Goal: Task Accomplishment & Management: Complete application form

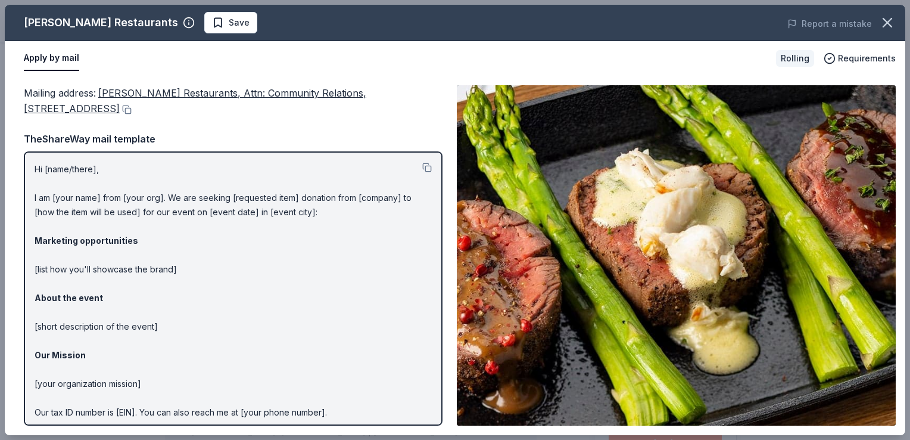
scroll to position [179, 0]
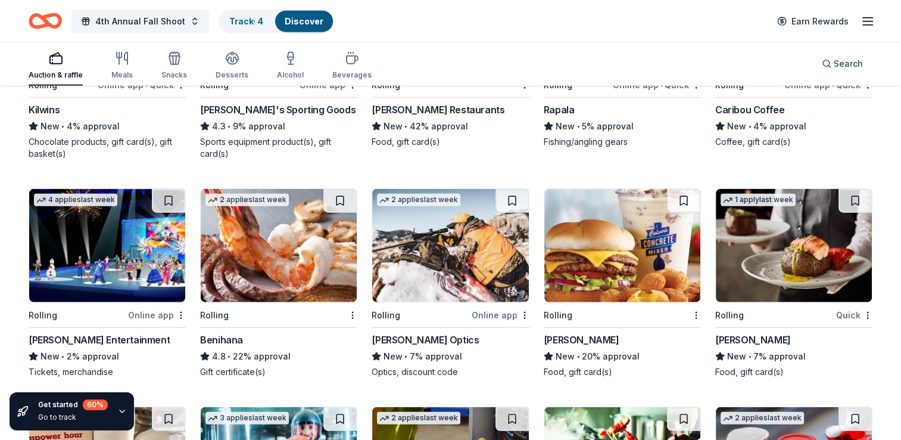
scroll to position [3045, 0]
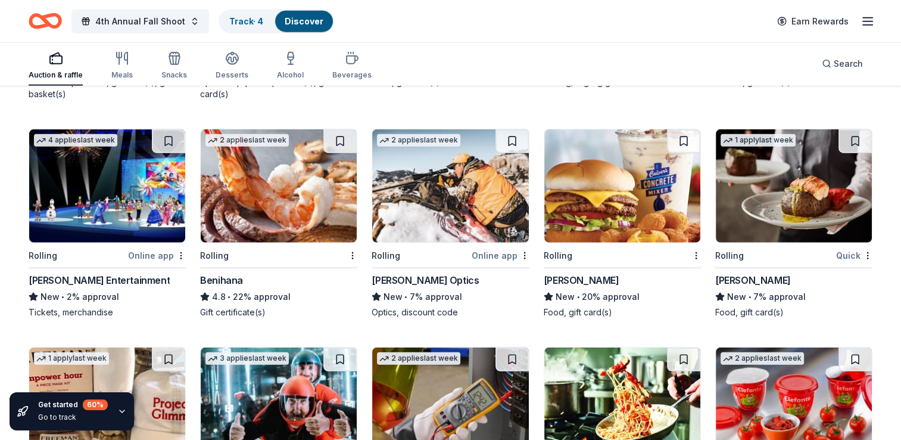
click at [246, 186] on img at bounding box center [279, 185] width 156 height 113
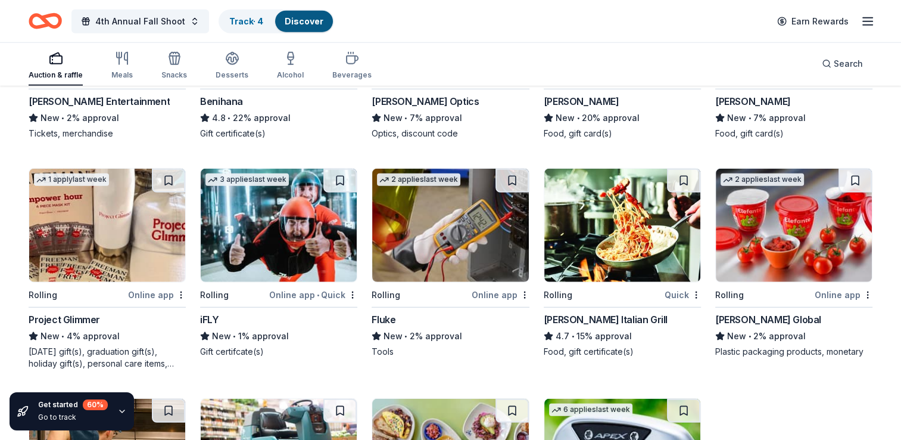
scroll to position [3283, 0]
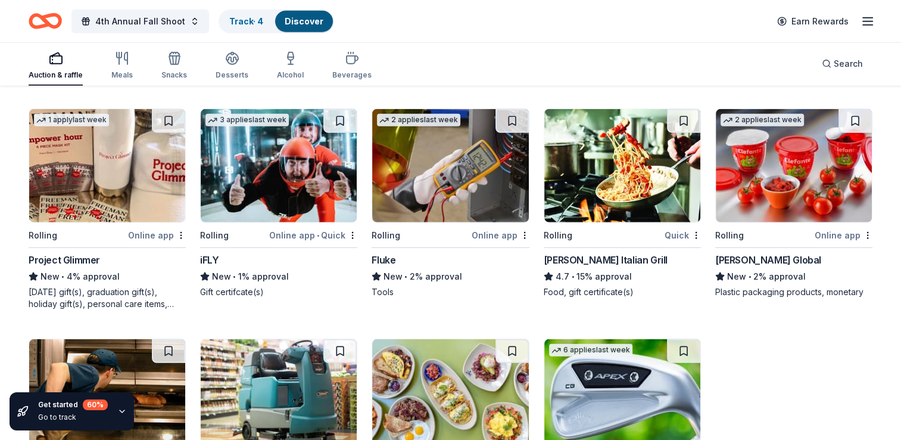
click at [633, 167] on img at bounding box center [623, 165] width 156 height 113
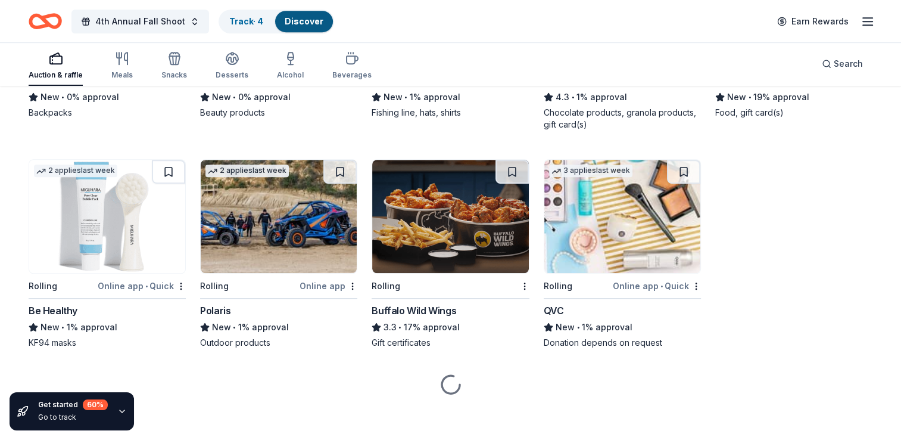
scroll to position [5279, 0]
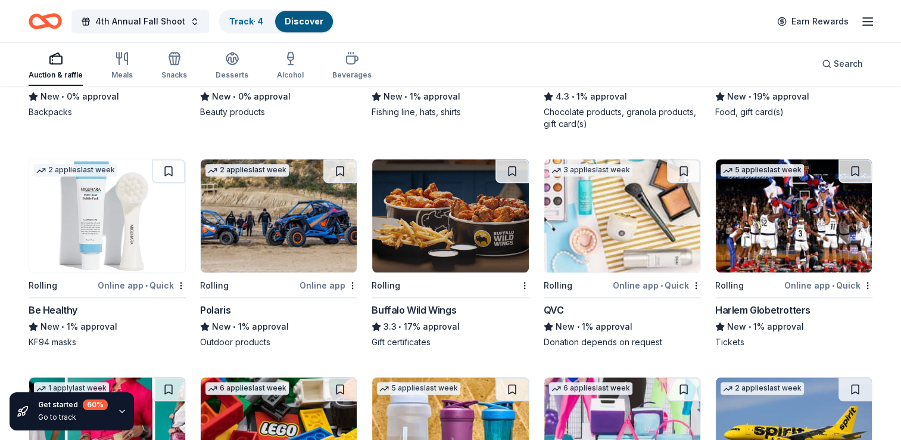
click at [467, 210] on img at bounding box center [450, 215] width 156 height 113
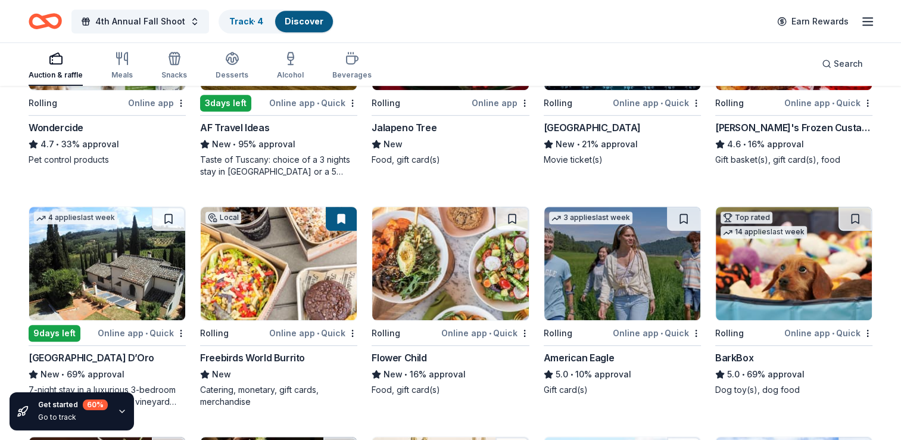
scroll to position [36, 0]
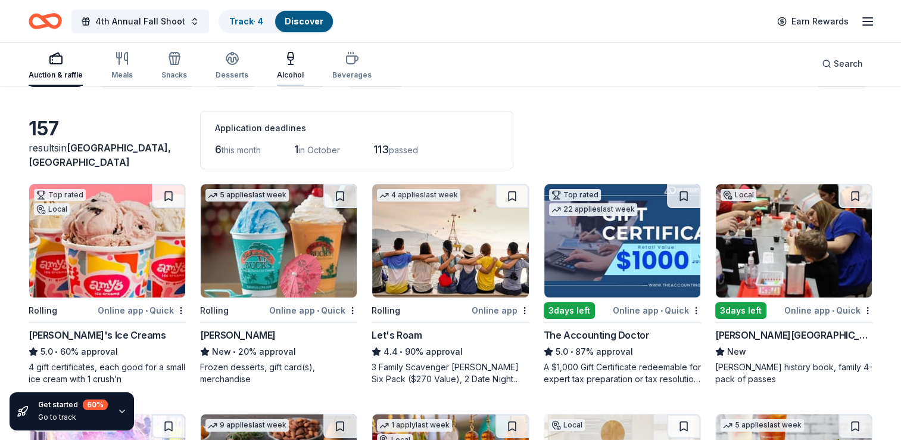
click at [288, 57] on icon "button" at bounding box center [291, 57] width 6 height 0
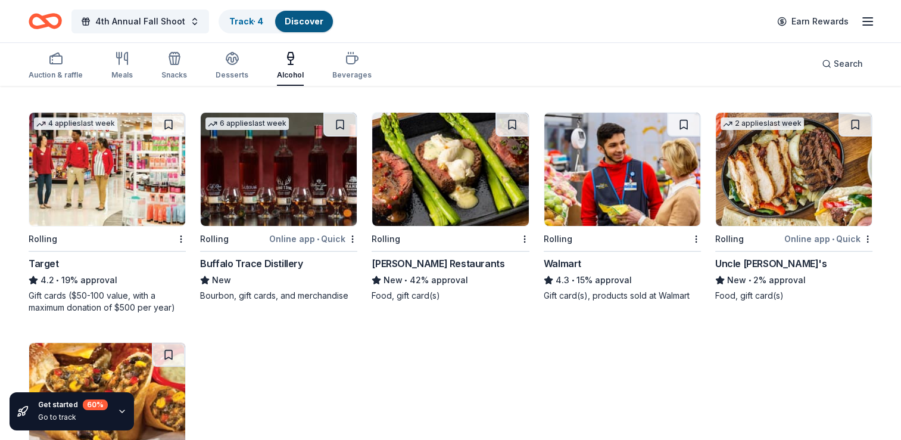
scroll to position [321, 0]
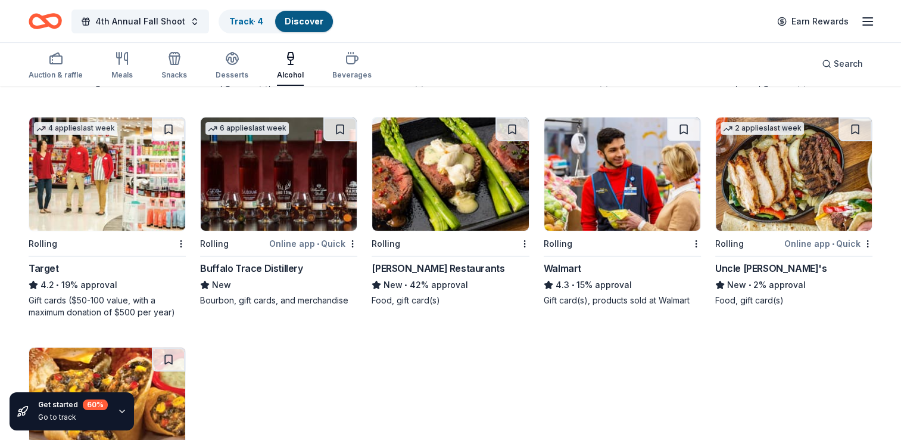
click at [439, 161] on img at bounding box center [450, 173] width 156 height 113
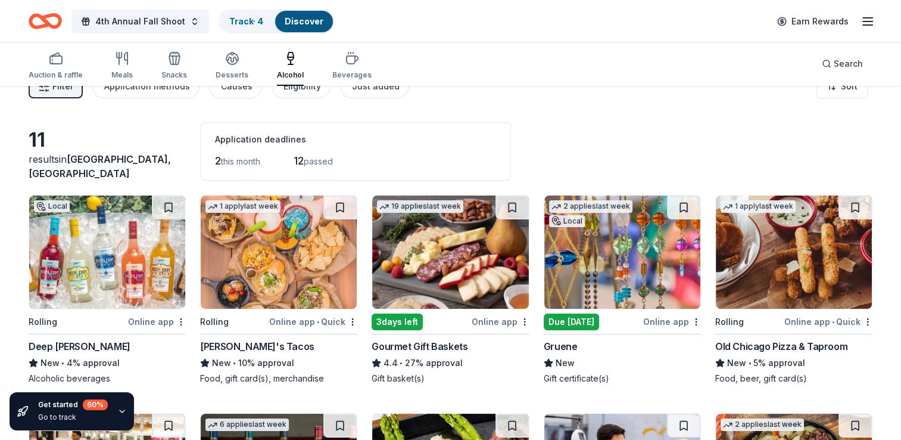
scroll to position [0, 0]
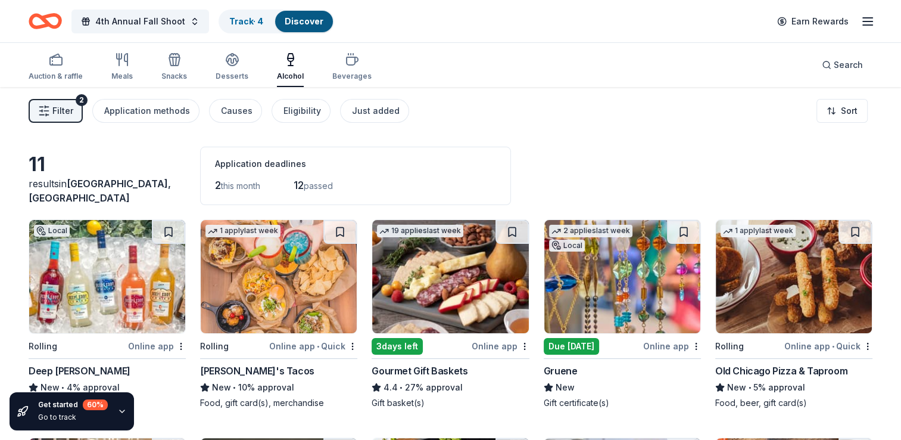
click at [865, 21] on line "button" at bounding box center [868, 21] width 10 height 0
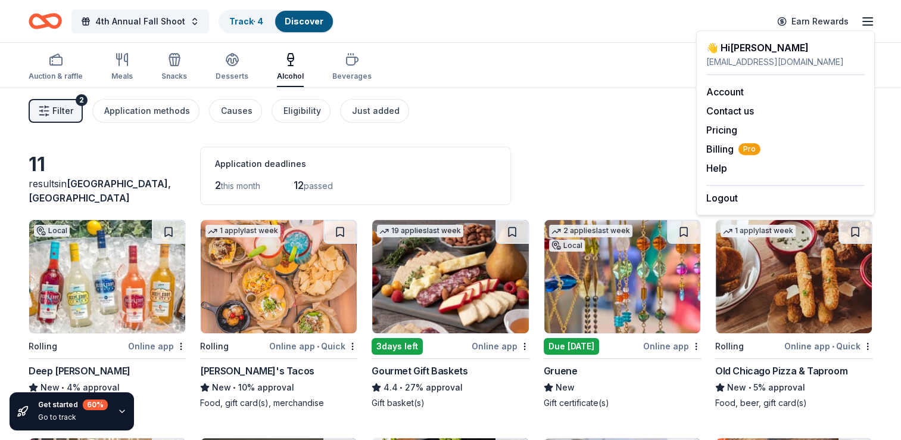
click at [584, 105] on div "Filter 2 Application methods Causes Eligibility Just added Sort" at bounding box center [450, 111] width 901 height 48
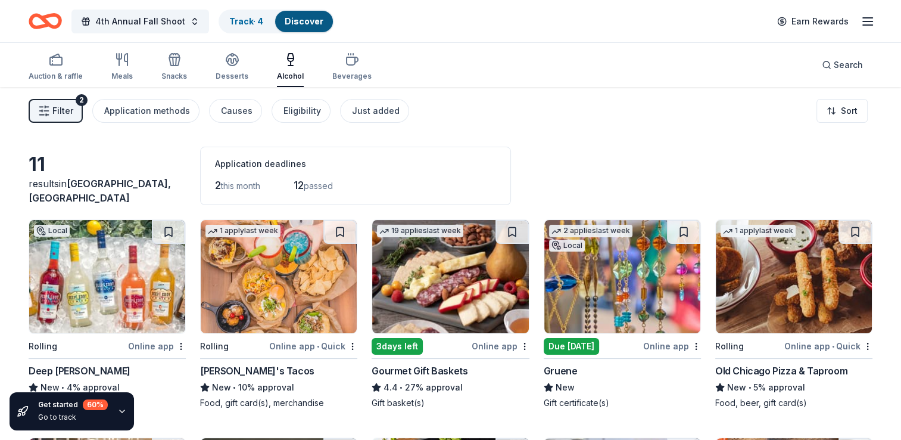
click at [42, 18] on icon "Home" at bounding box center [51, 21] width 18 height 12
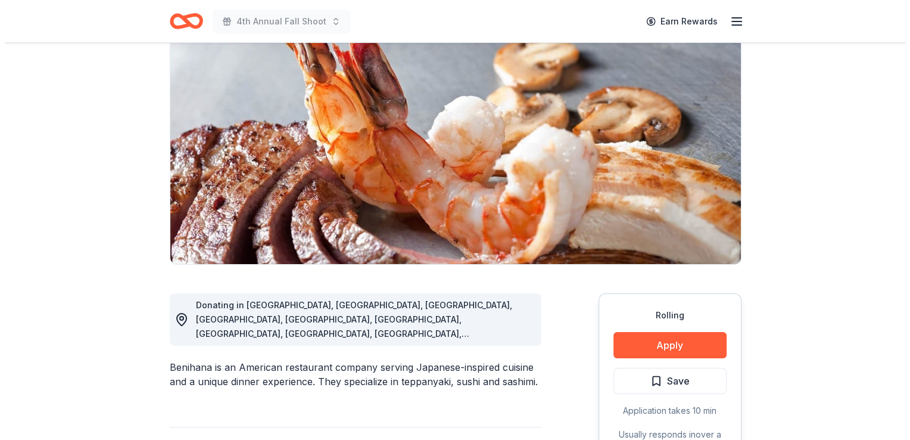
scroll to position [119, 0]
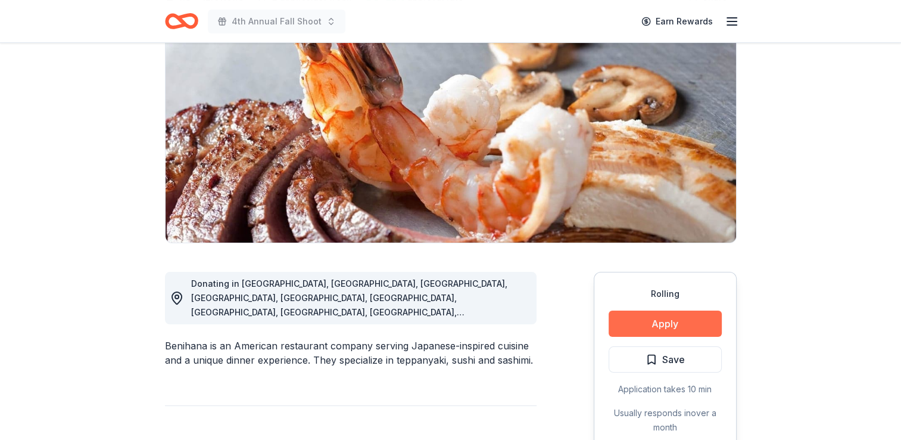
click at [667, 322] on button "Apply" at bounding box center [665, 323] width 113 height 26
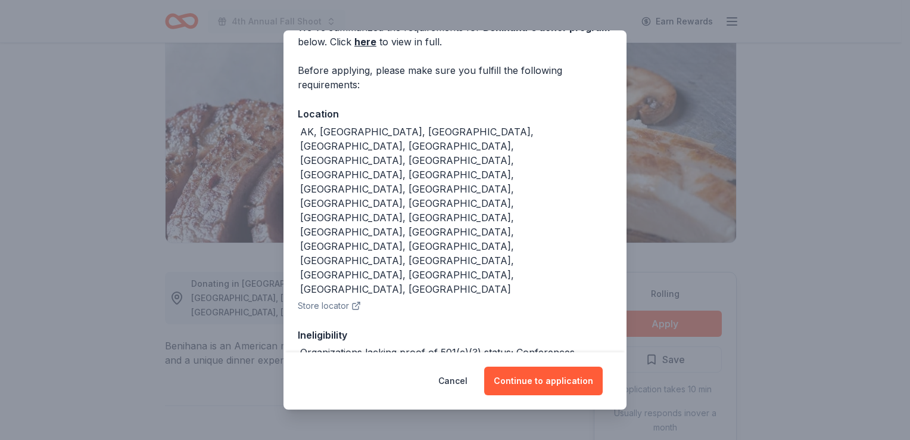
scroll to position [70, 0]
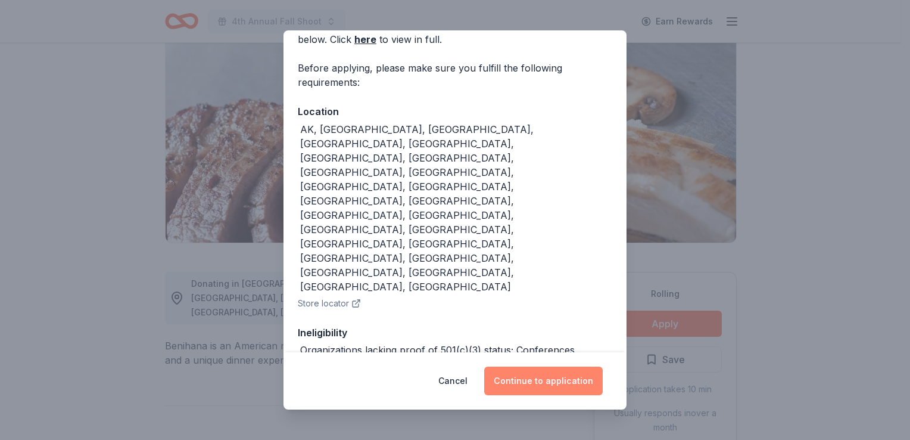
click at [547, 380] on button "Continue to application" at bounding box center [543, 380] width 119 height 29
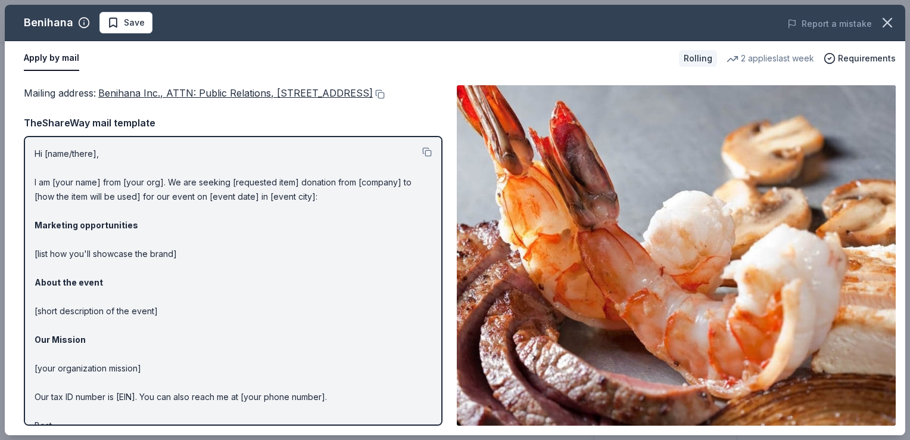
scroll to position [46, 0]
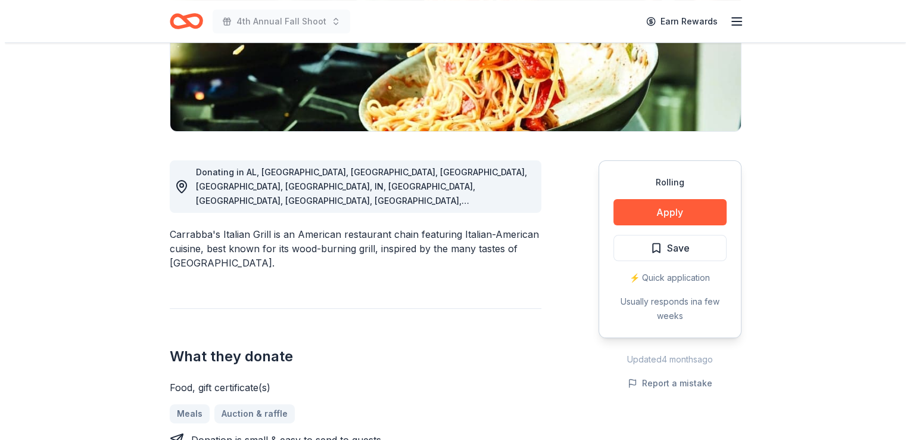
scroll to position [238, 0]
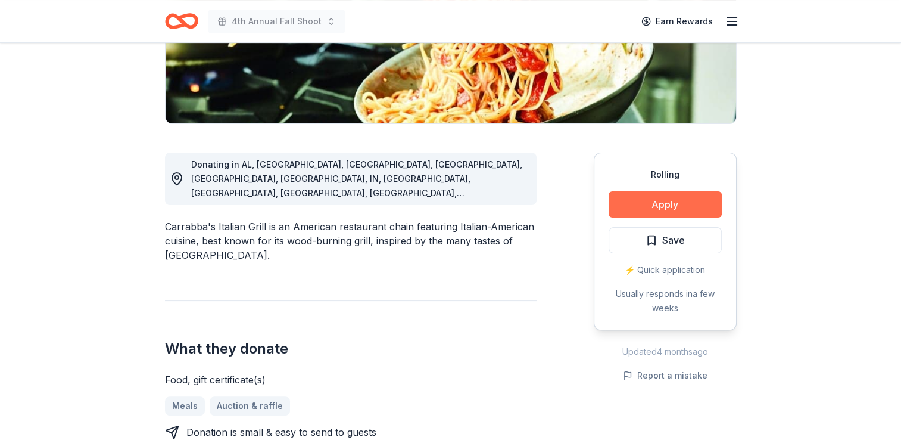
click at [664, 200] on button "Apply" at bounding box center [665, 204] width 113 height 26
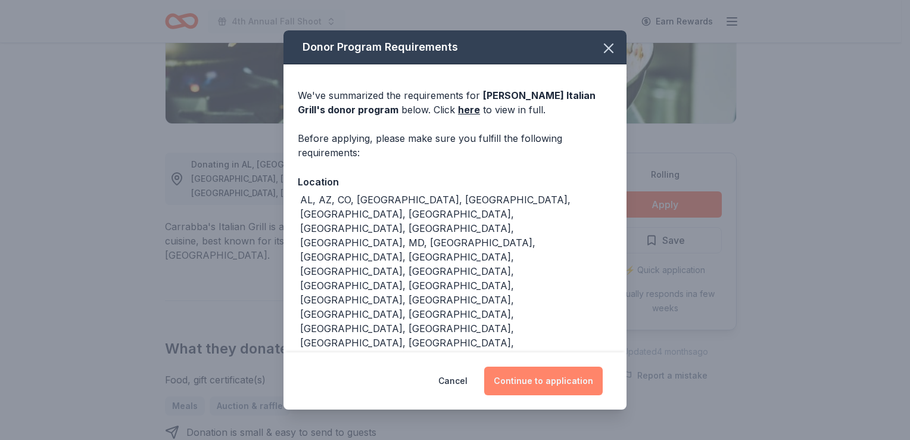
click at [535, 366] on button "Continue to application" at bounding box center [543, 380] width 119 height 29
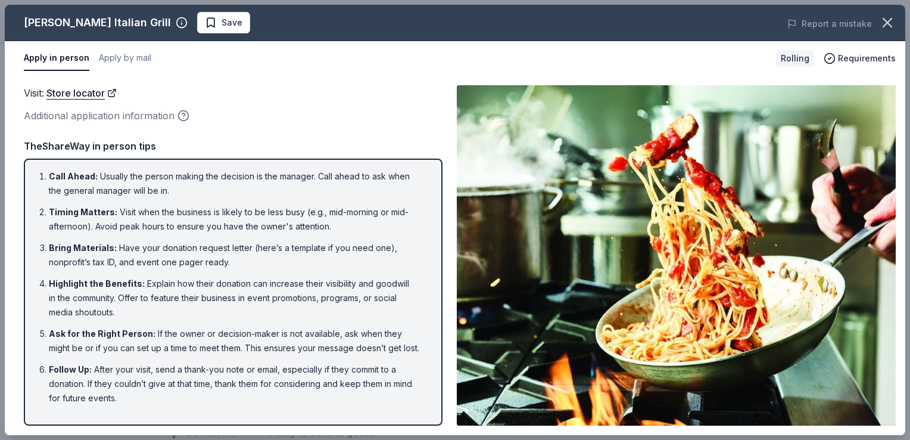
click at [83, 116] on div "Additional application information" at bounding box center [233, 115] width 419 height 15
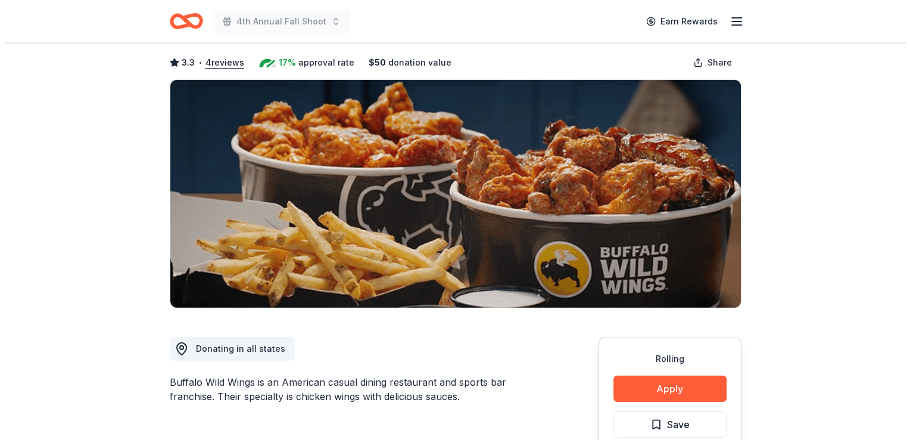
scroll to position [179, 0]
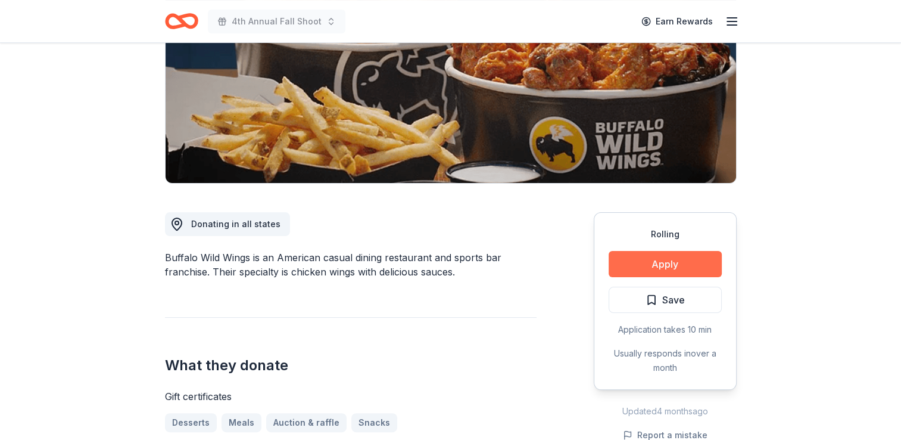
click at [668, 258] on button "Apply" at bounding box center [665, 264] width 113 height 26
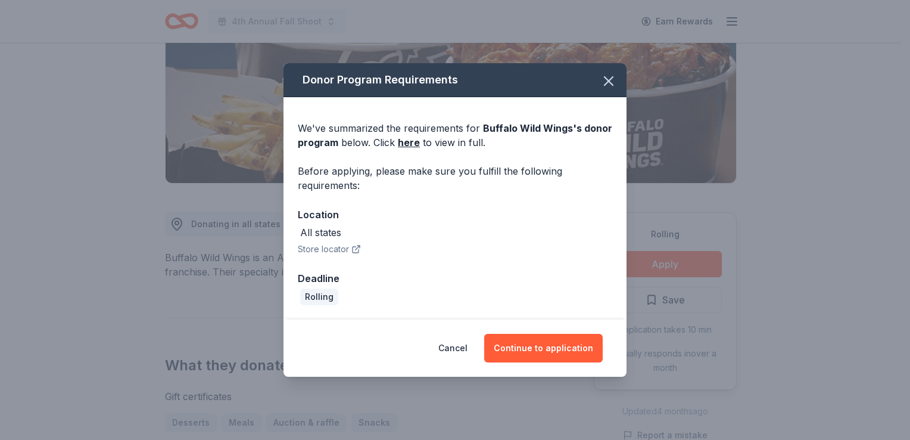
click at [541, 362] on div "Cancel Continue to application" at bounding box center [455, 347] width 343 height 57
click at [539, 353] on button "Continue to application" at bounding box center [543, 348] width 119 height 29
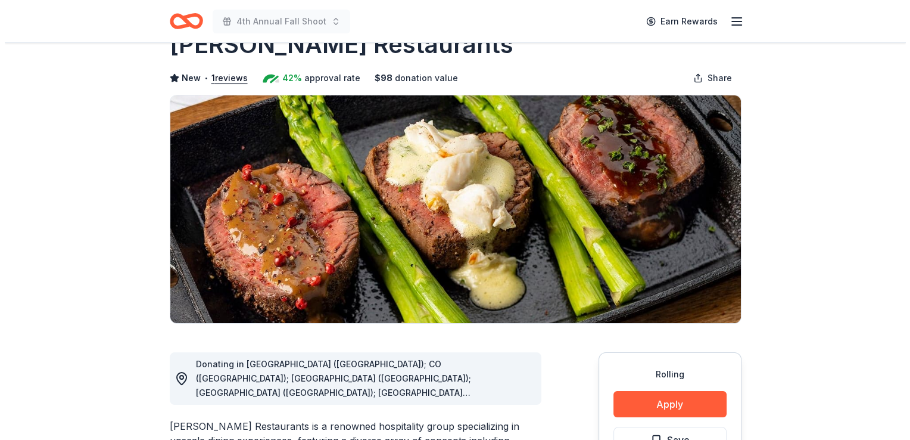
scroll to position [119, 0]
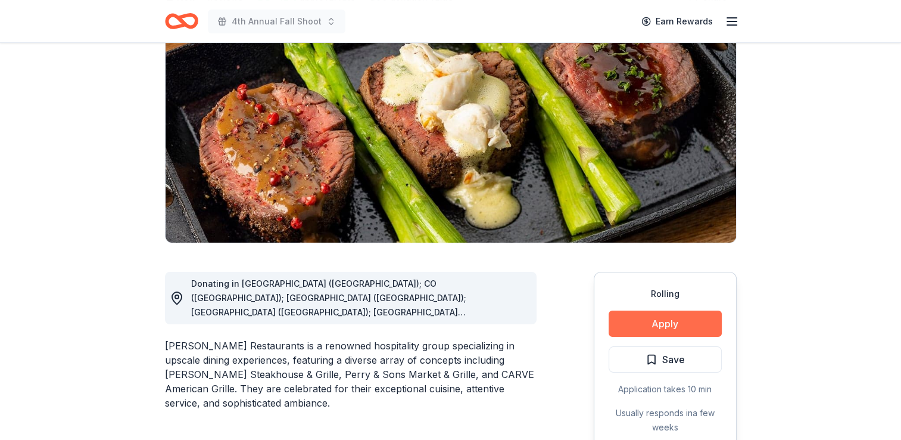
click at [660, 322] on button "Apply" at bounding box center [665, 323] width 113 height 26
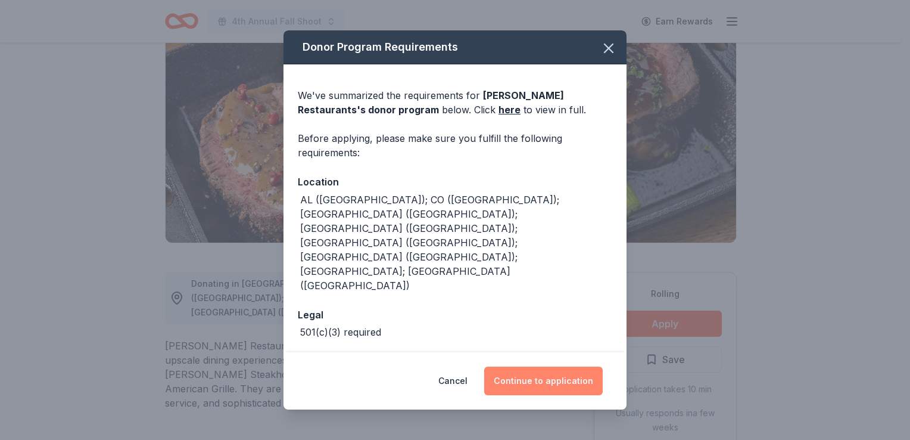
click at [549, 373] on button "Continue to application" at bounding box center [543, 380] width 119 height 29
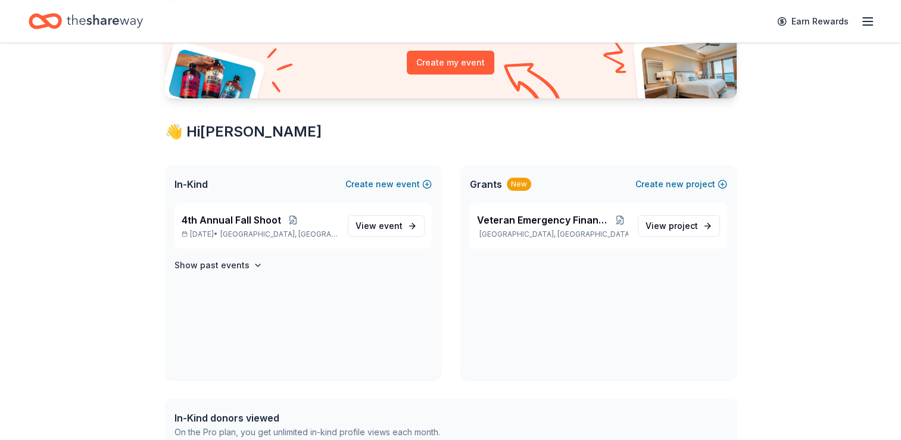
scroll to position [179, 0]
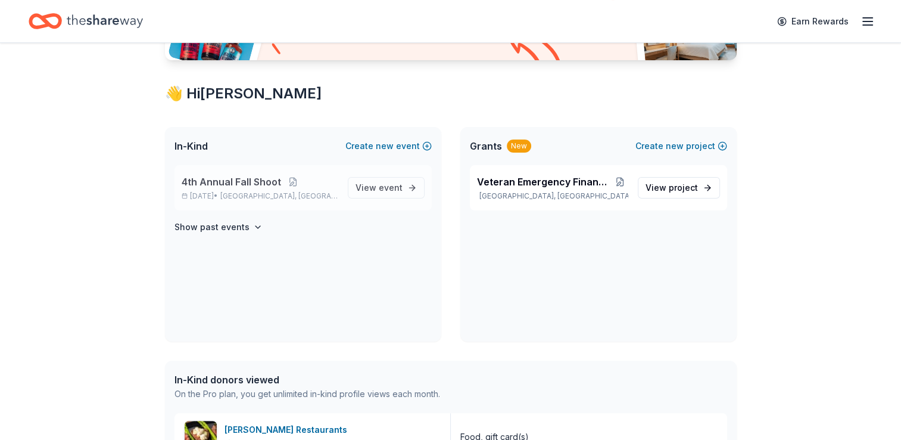
click at [232, 179] on span "4th Annual Fall Shoot" at bounding box center [232, 182] width 100 height 14
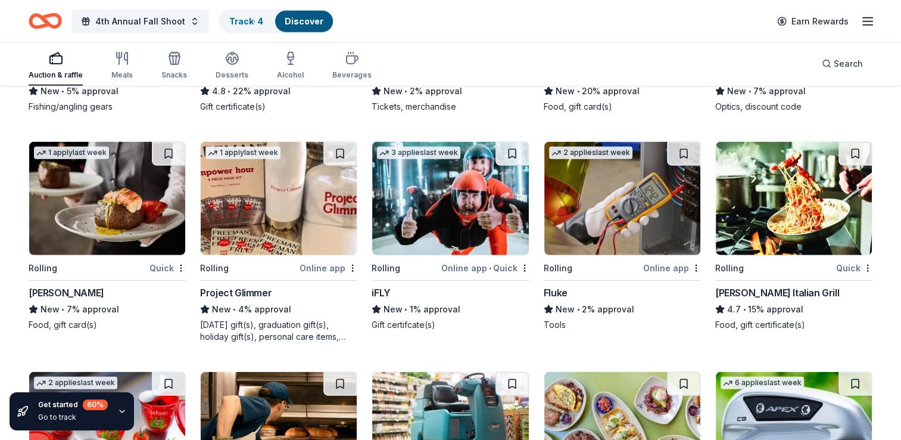
scroll to position [3278, 0]
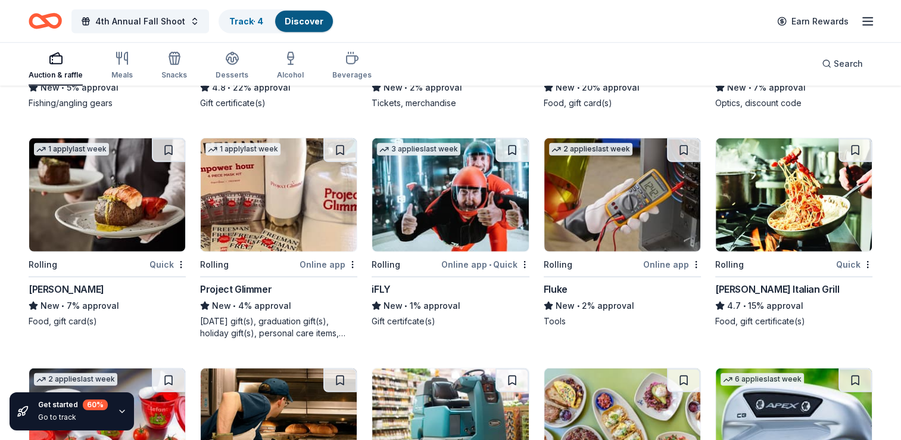
click at [450, 196] on img at bounding box center [450, 194] width 156 height 113
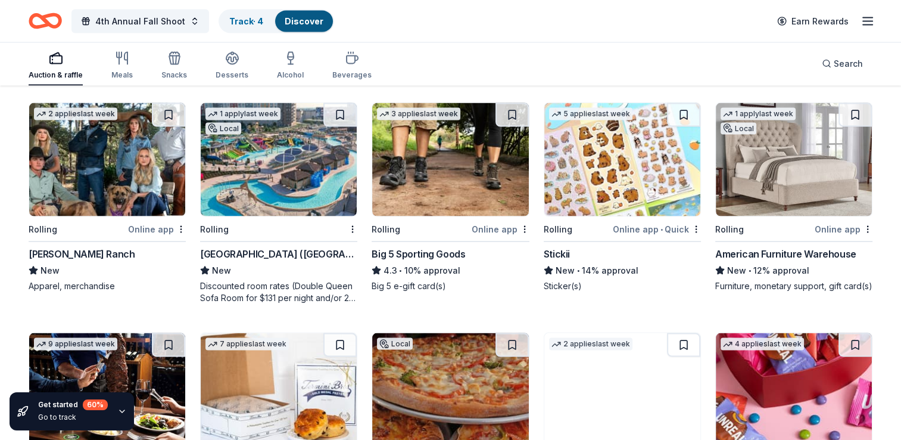
scroll to position [2146, 0]
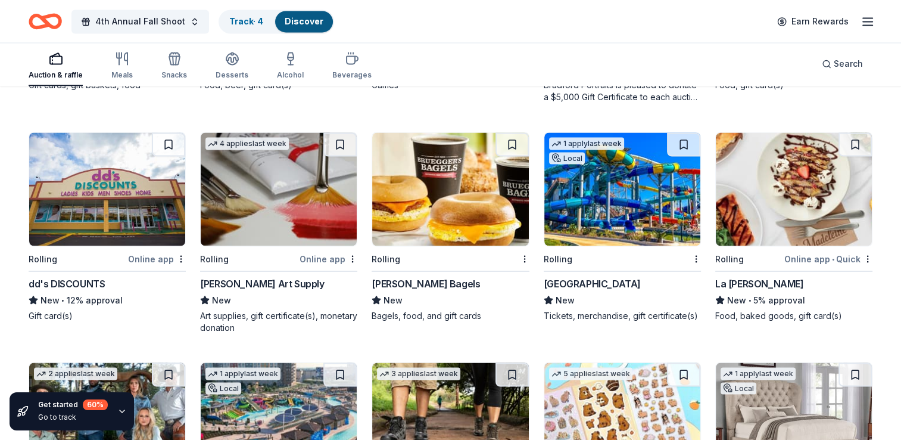
click at [44, 15] on icon "Home" at bounding box center [51, 21] width 18 height 12
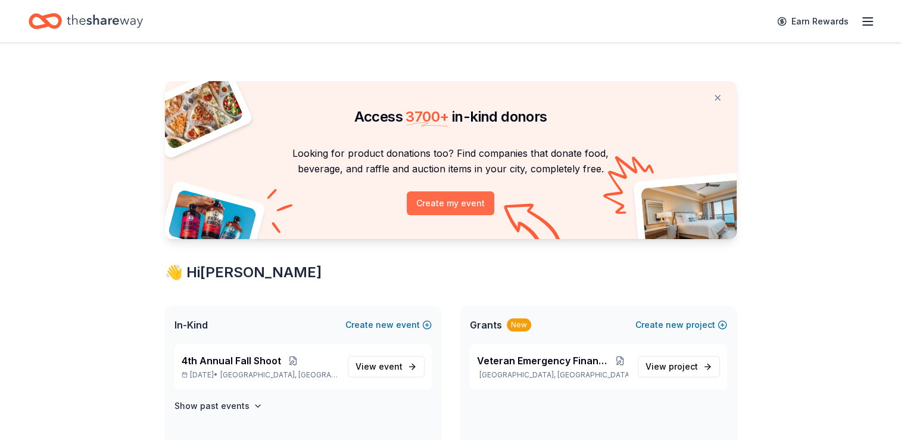
click at [446, 201] on button "Create my event" at bounding box center [451, 203] width 88 height 24
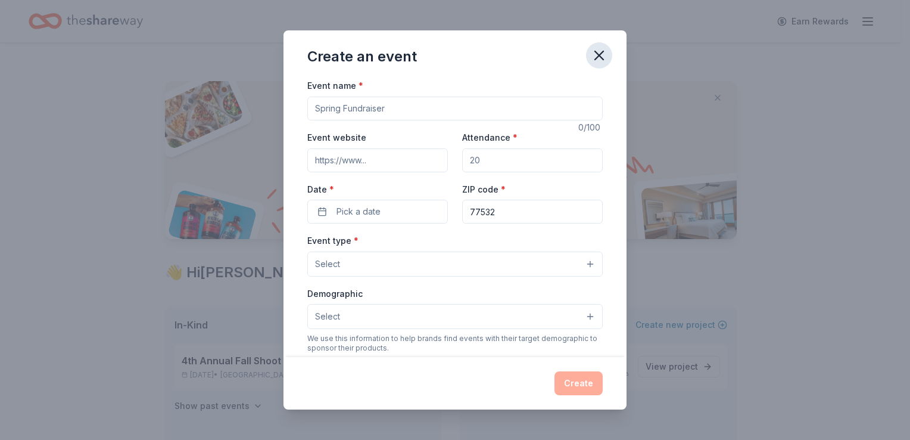
click at [598, 56] on icon "button" at bounding box center [599, 55] width 17 height 17
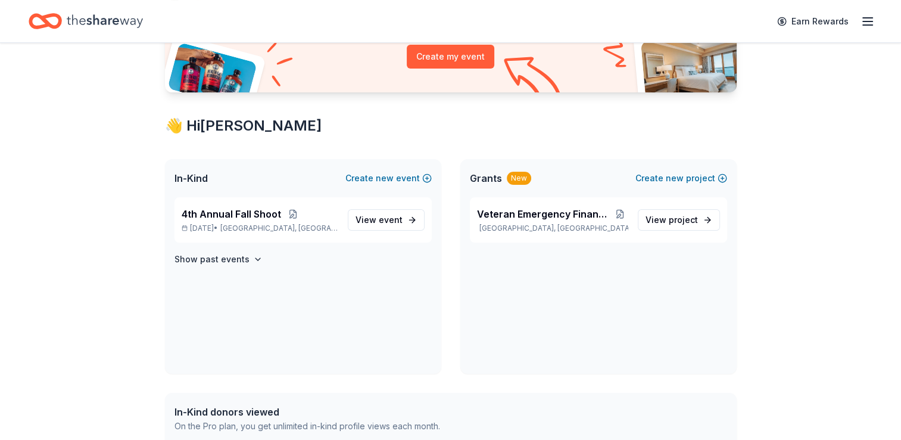
scroll to position [179, 0]
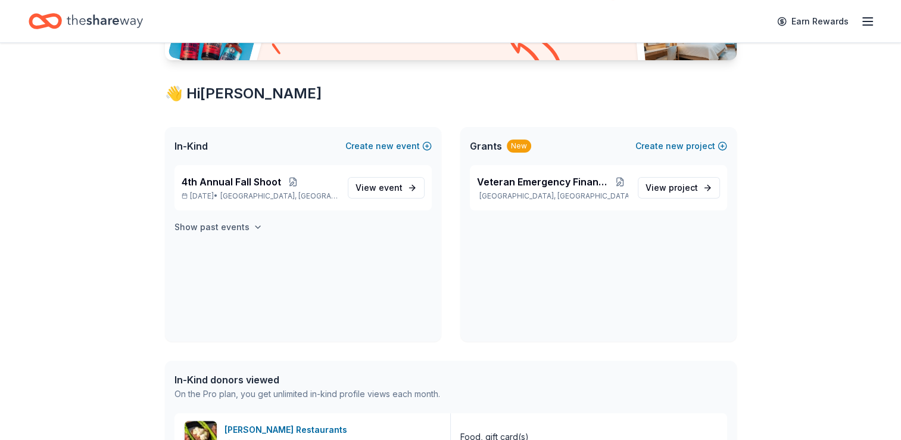
click at [253, 223] on icon "button" at bounding box center [258, 227] width 10 height 10
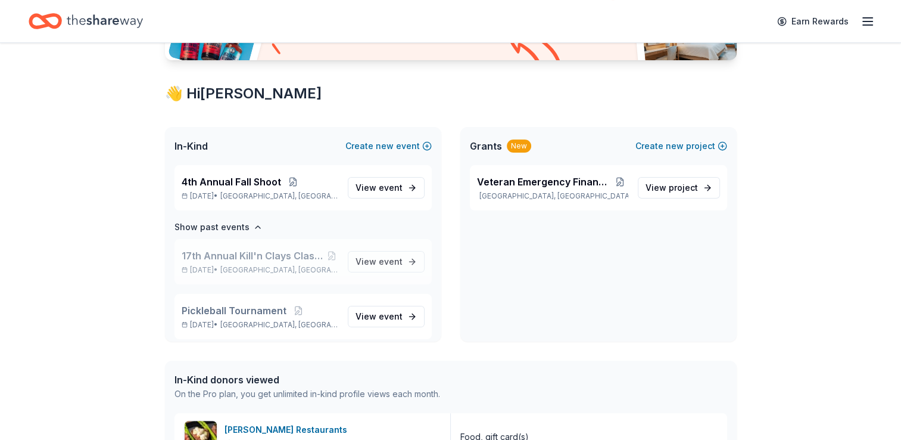
scroll to position [60, 0]
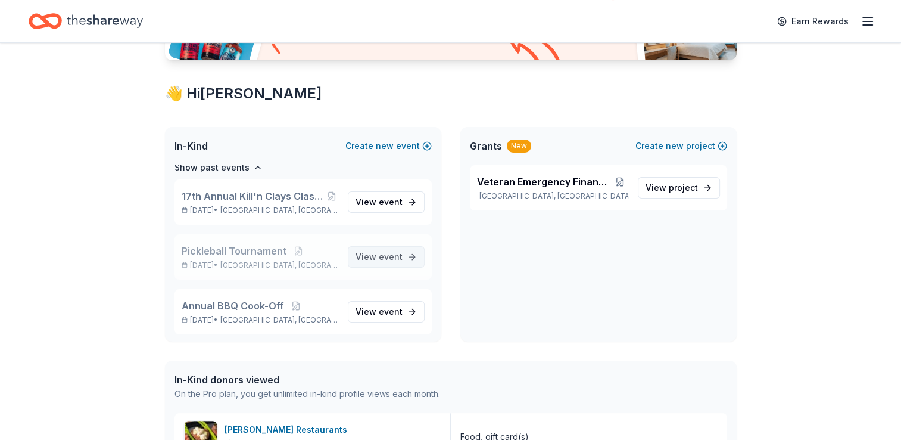
click at [379, 254] on span "event" at bounding box center [391, 256] width 24 height 10
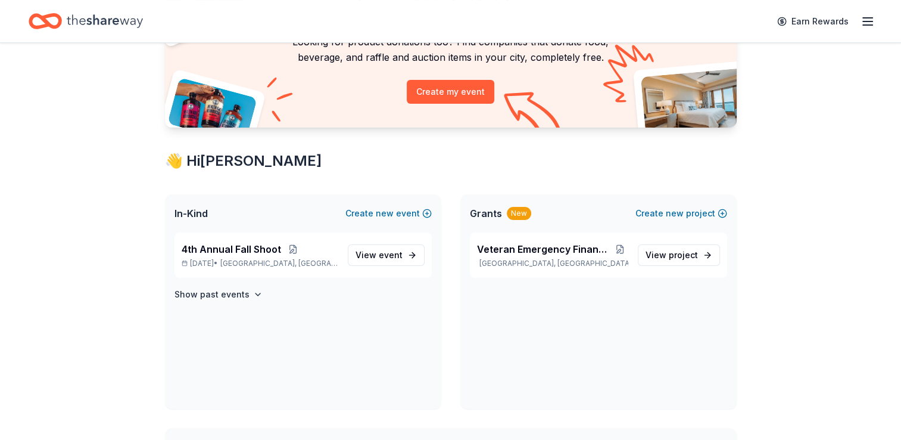
scroll to position [119, 0]
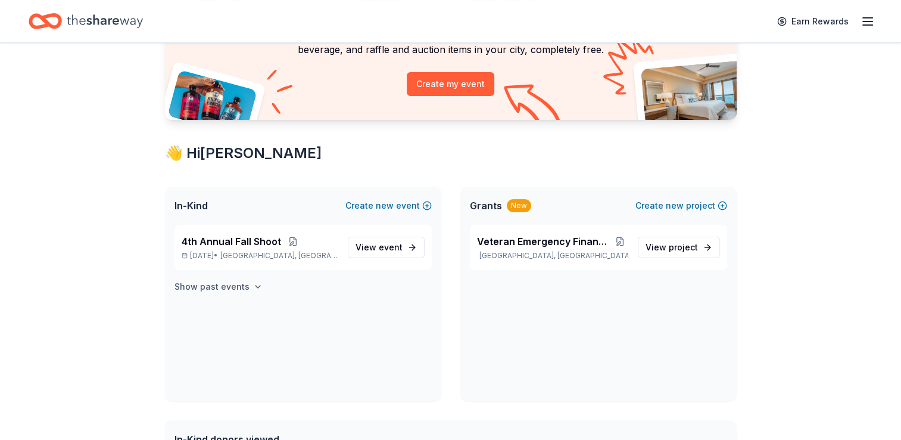
click at [253, 287] on icon "button" at bounding box center [258, 287] width 10 height 10
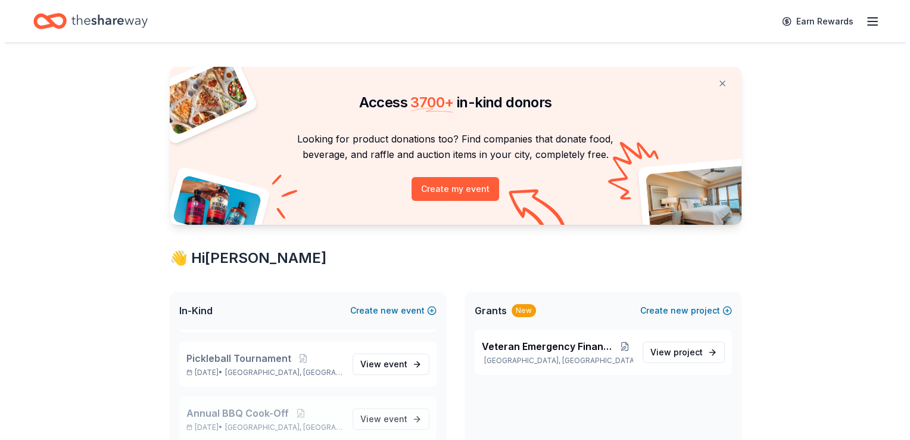
scroll to position [0, 0]
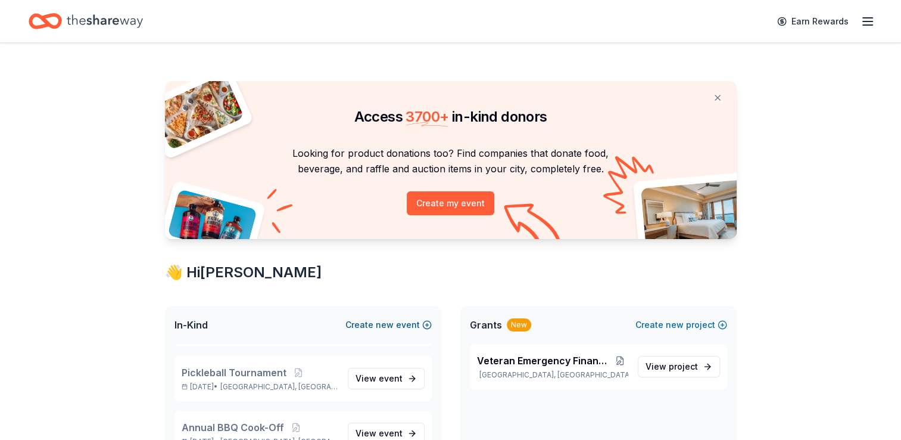
click at [427, 323] on button "Create new event" at bounding box center [389, 325] width 86 height 14
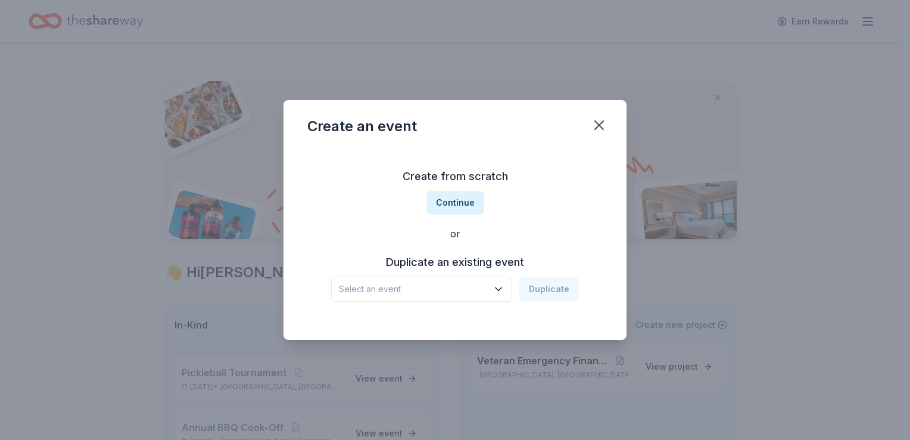
click at [499, 291] on icon "button" at bounding box center [499, 289] width 12 height 12
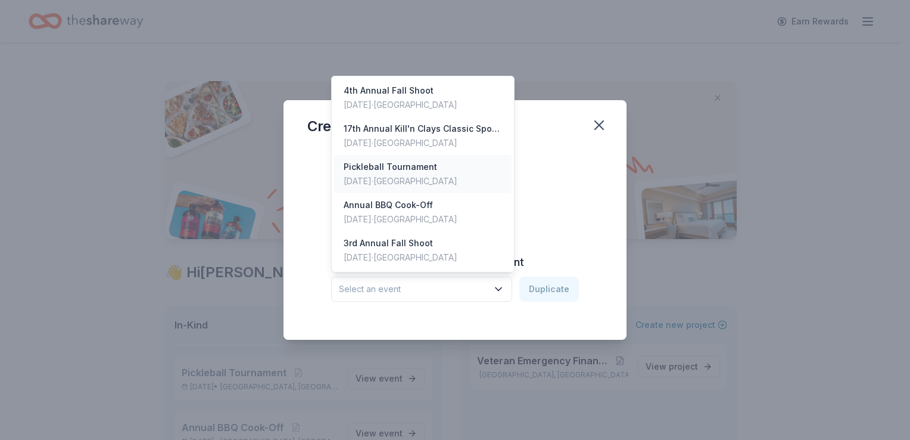
click at [409, 168] on div "Pickleball Tournament" at bounding box center [401, 167] width 114 height 14
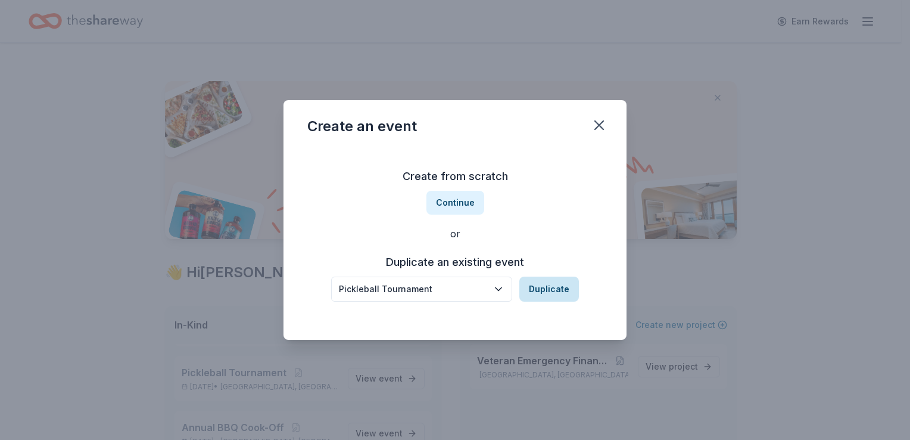
click at [546, 282] on button "Duplicate" at bounding box center [550, 288] width 60 height 25
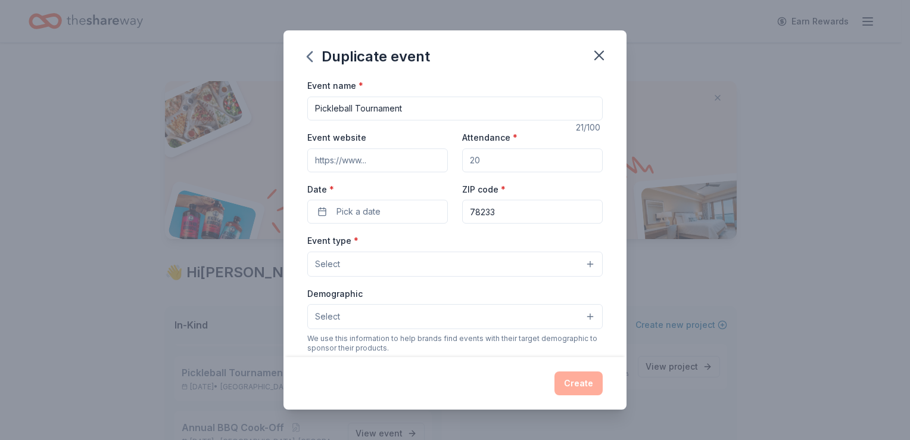
drag, startPoint x: 423, startPoint y: 106, endPoint x: 355, endPoint y: 106, distance: 67.9
click at [355, 106] on input "Pickleball Tournament" at bounding box center [455, 109] width 296 height 24
type input "Pickleball Camp"
click at [315, 160] on input "Event website" at bounding box center [377, 160] width 141 height 24
paste input "https://texaspva.org/wp-content/uploads/2025/09/Pickleball-Camp-Flyers-2025.pdf"
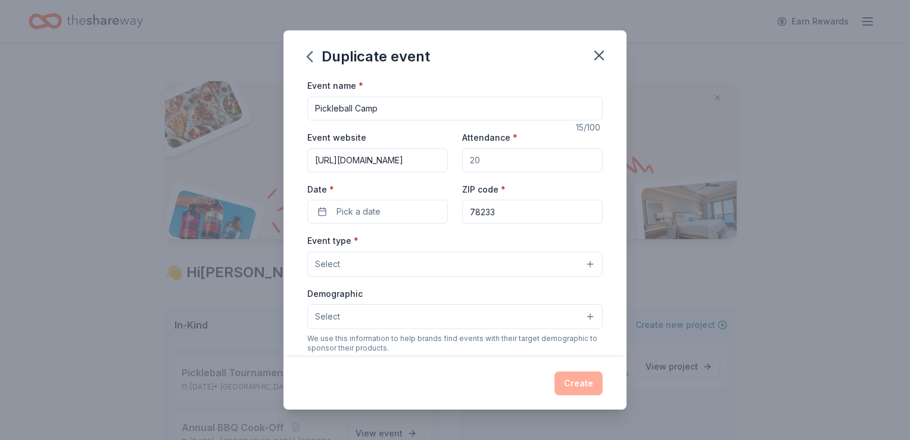
scroll to position [0, 212]
type input "https://texaspva.org/wp-content/uploads/2025/09/Pickleball-Camp-Flyers-2025.pdf"
type input "45"
click at [350, 210] on span "Pick a date" at bounding box center [359, 211] width 44 height 14
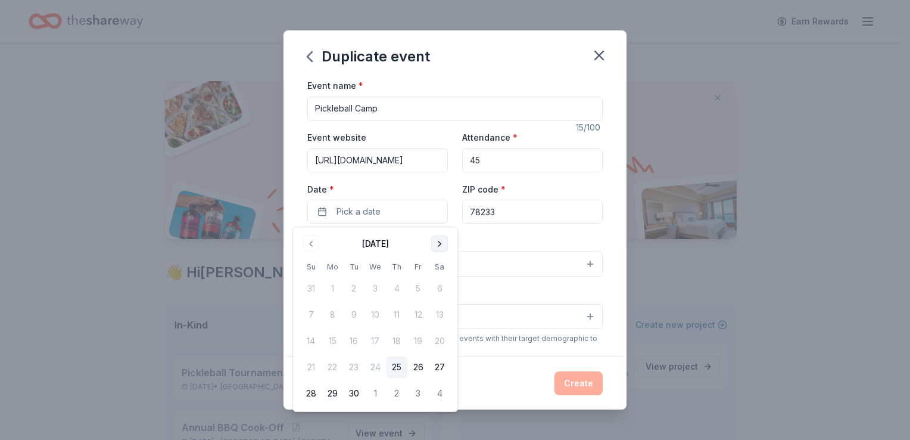
click at [443, 241] on button "Go to next month" at bounding box center [439, 243] width 17 height 17
click at [439, 338] on button "18" at bounding box center [439, 340] width 21 height 21
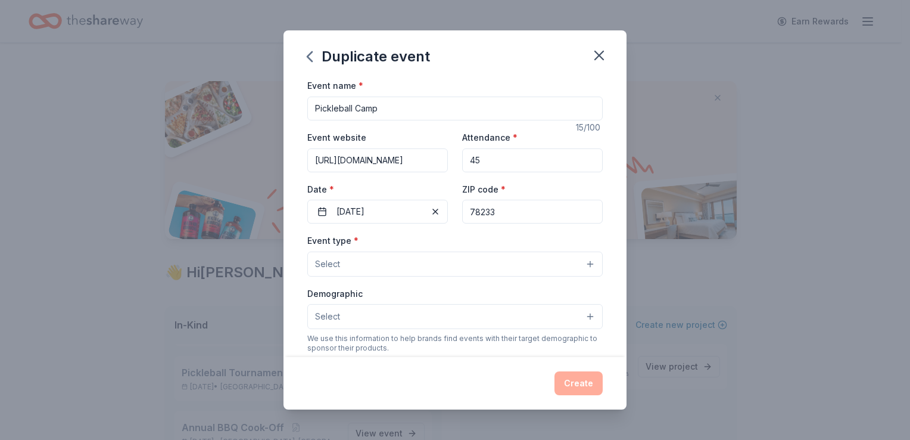
click at [503, 210] on input "78233" at bounding box center [532, 212] width 141 height 24
click at [585, 263] on button "Select" at bounding box center [455, 263] width 296 height 25
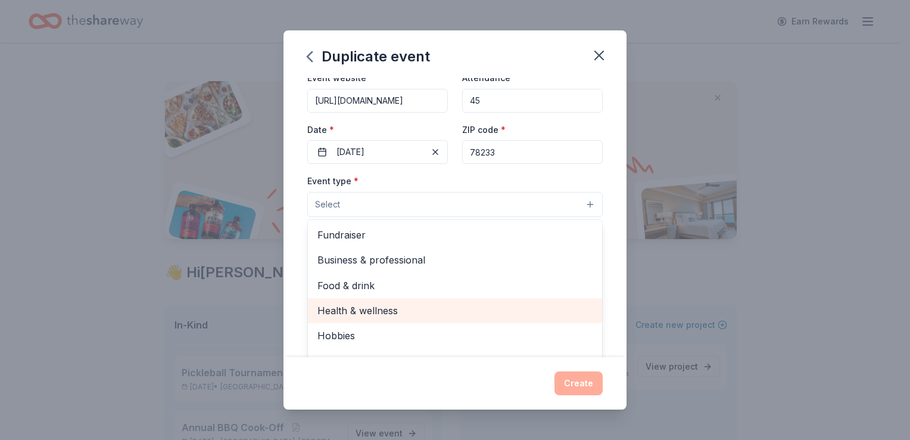
scroll to position [39, 0]
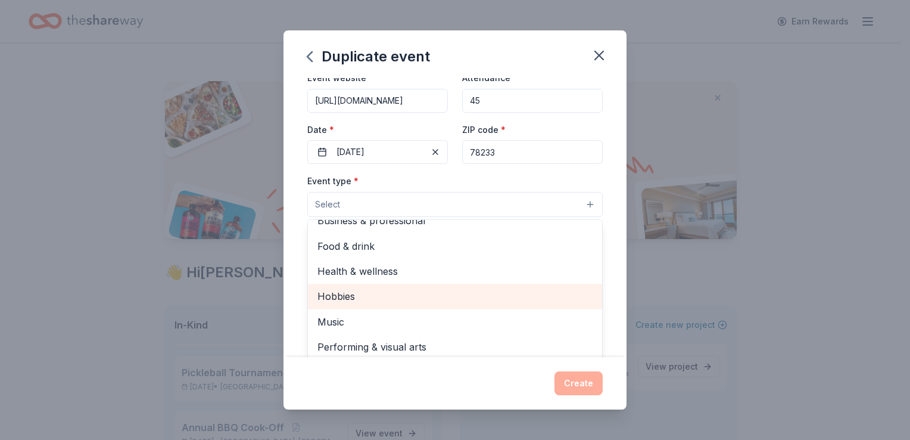
click at [360, 304] on div "Hobbies" at bounding box center [455, 296] width 294 height 25
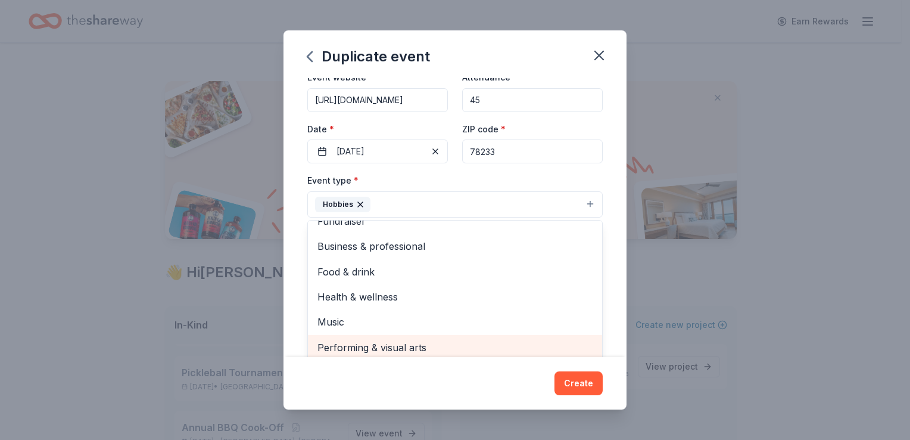
scroll to position [60, 0]
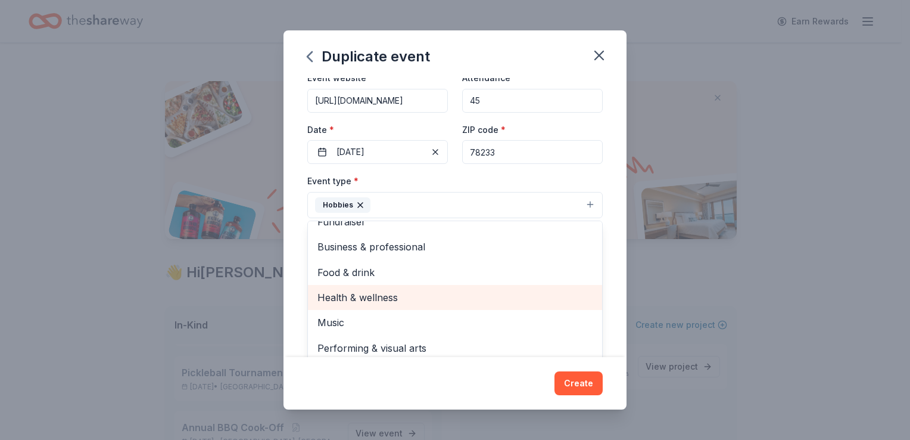
click at [394, 297] on span "Health & wellness" at bounding box center [455, 297] width 275 height 15
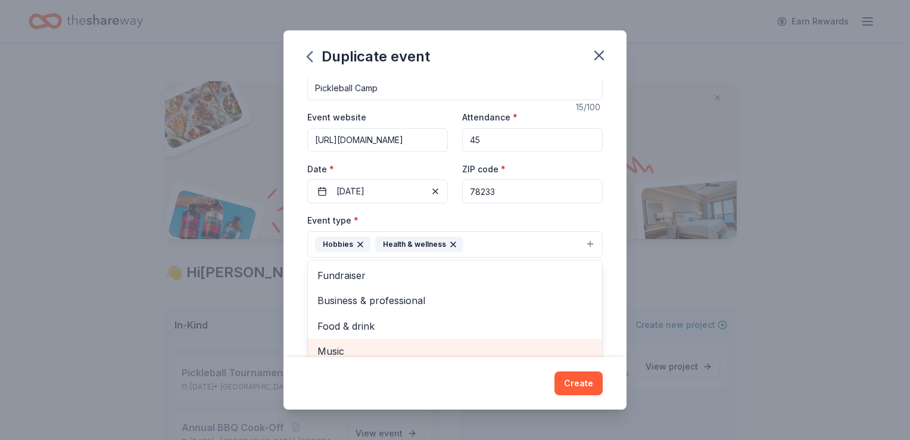
scroll to position [0, 0]
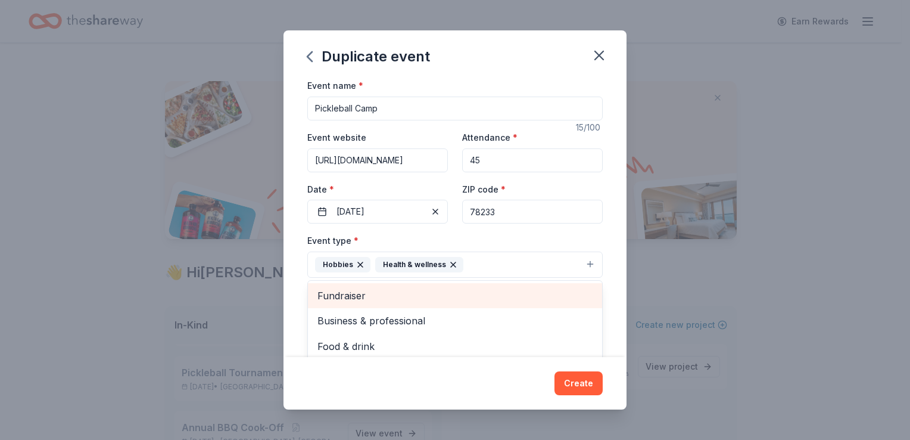
click at [434, 291] on span "Fundraiser" at bounding box center [455, 295] width 275 height 15
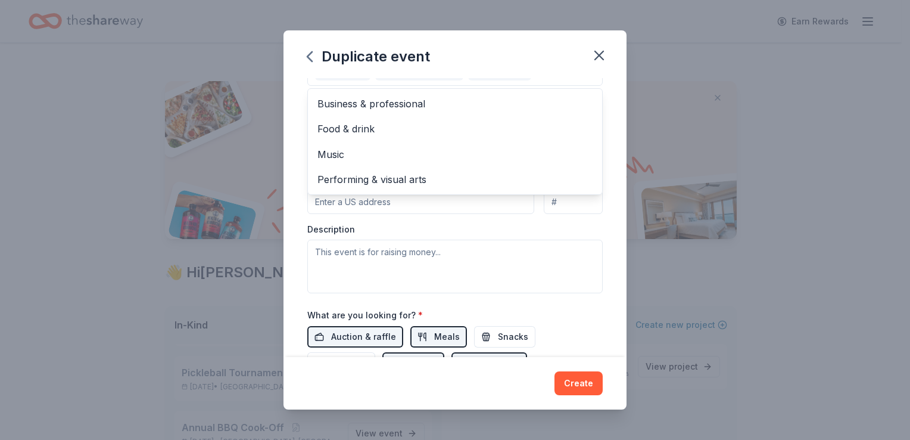
scroll to position [187, 0]
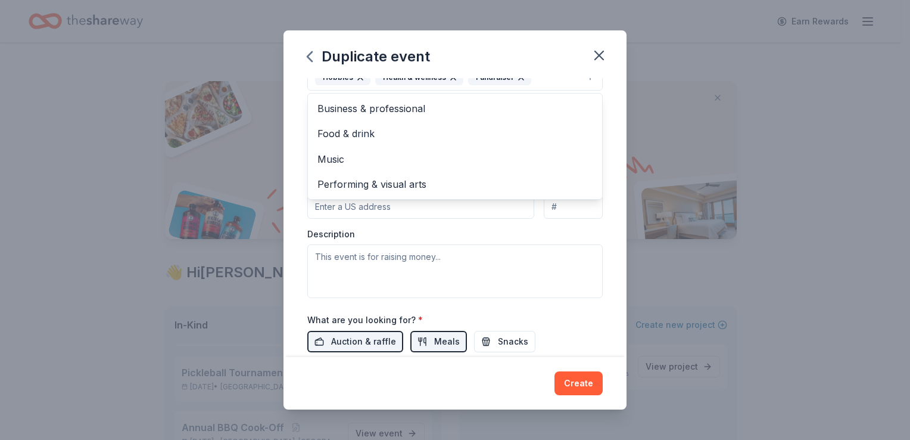
click at [608, 151] on div "Event name * Pickleball Camp 15 /100 Event website https://texaspva.org/wp-cont…" at bounding box center [455, 217] width 343 height 278
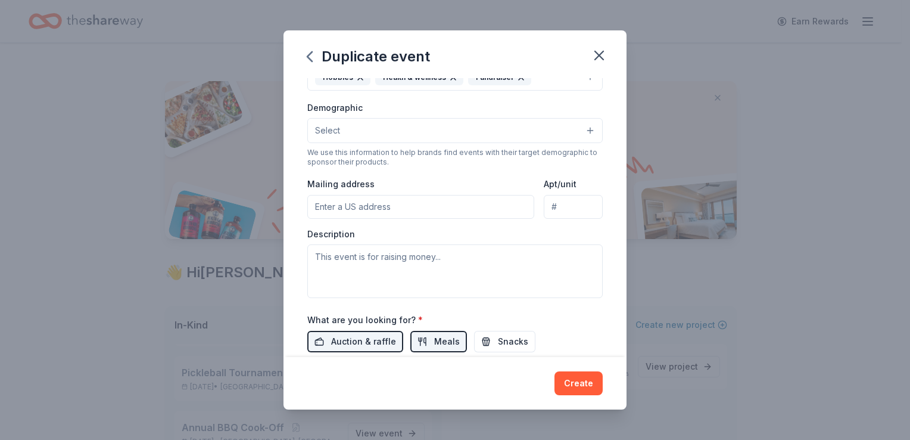
scroll to position [173, 0]
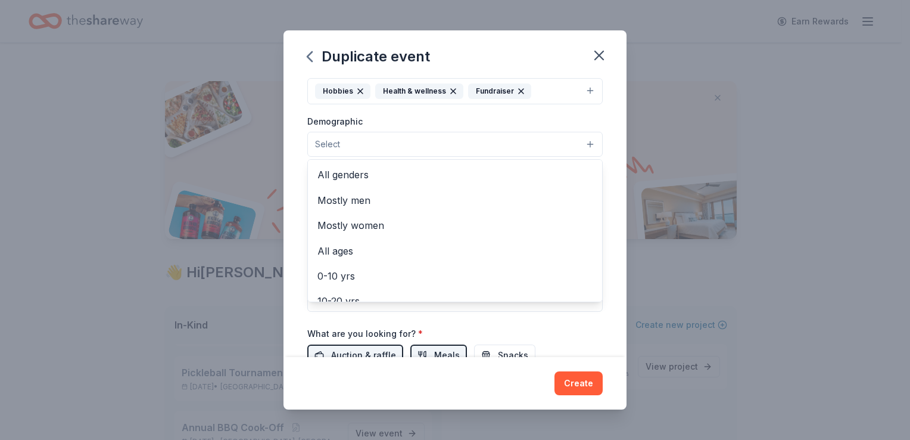
click at [581, 141] on button "Select" at bounding box center [455, 144] width 296 height 25
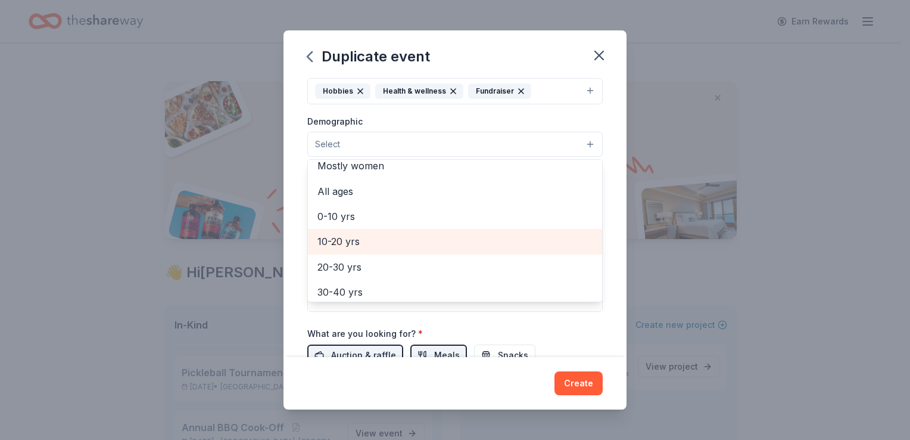
scroll to position [119, 0]
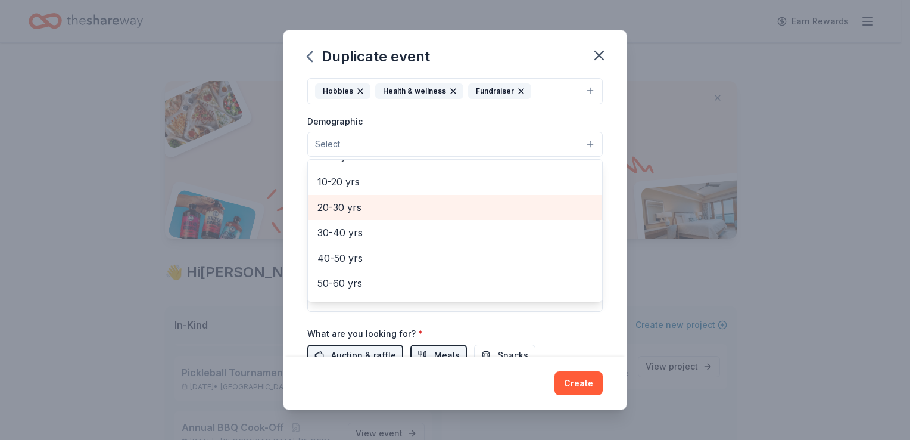
click at [383, 209] on span "20-30 yrs" at bounding box center [455, 207] width 275 height 15
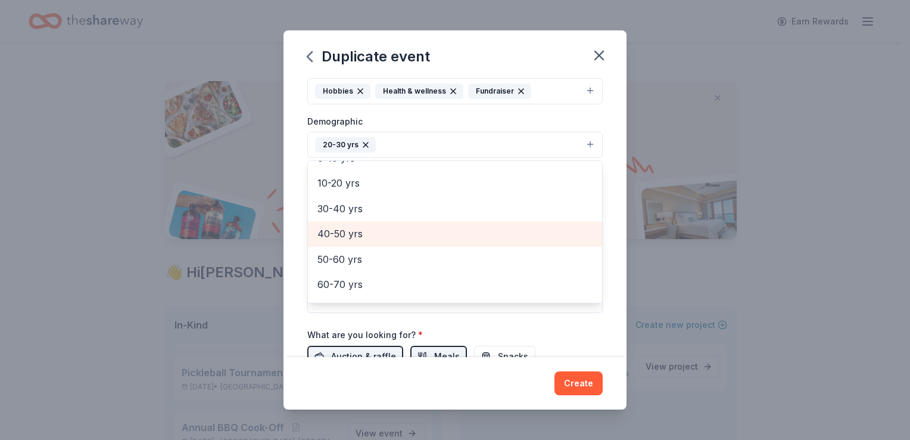
click at [380, 234] on span "40-50 yrs" at bounding box center [455, 233] width 275 height 15
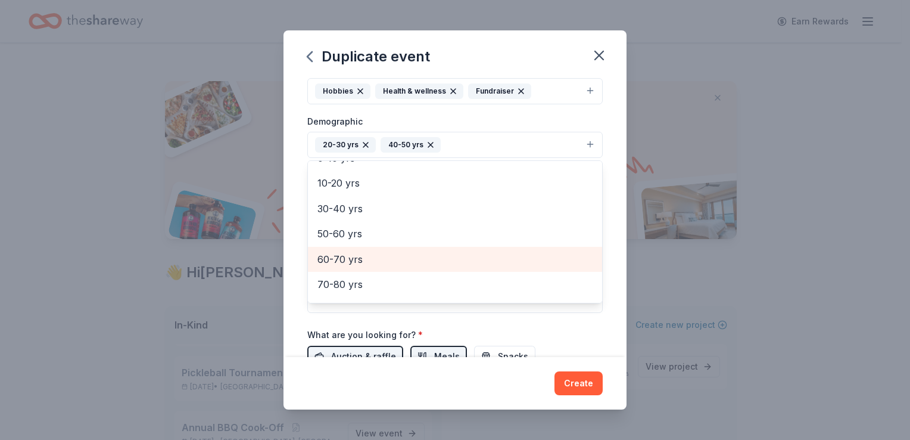
click at [373, 256] on span "60-70 yrs" at bounding box center [455, 258] width 275 height 15
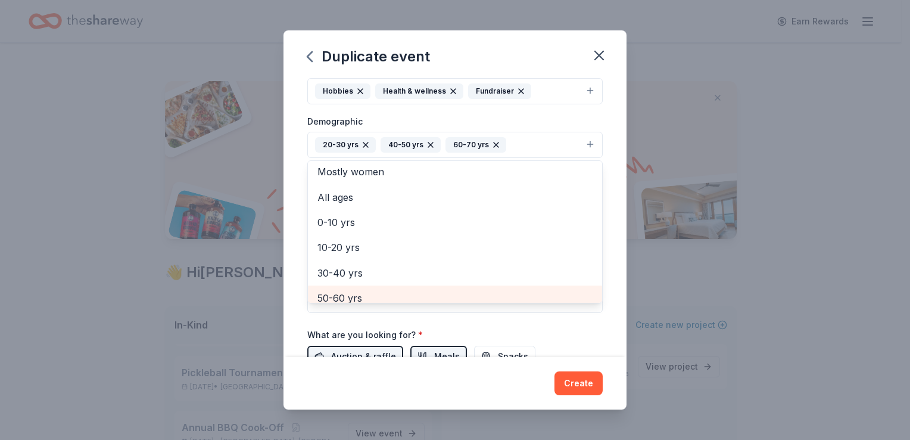
scroll to position [0, 0]
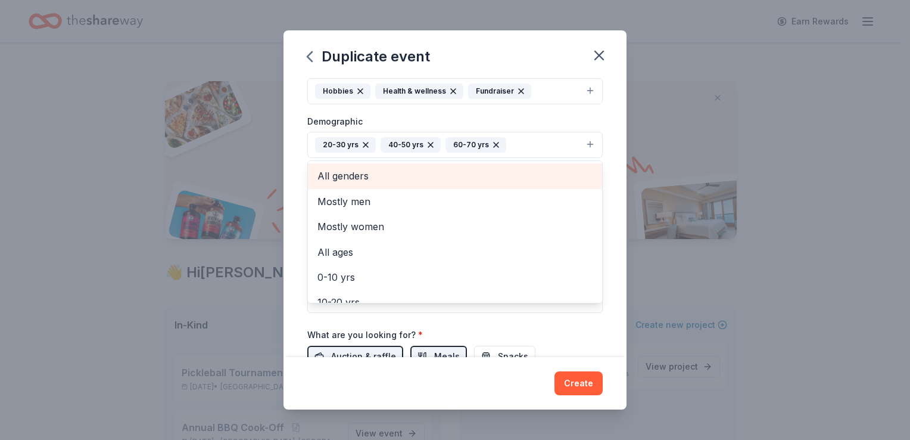
click at [386, 173] on span "All genders" at bounding box center [455, 175] width 275 height 15
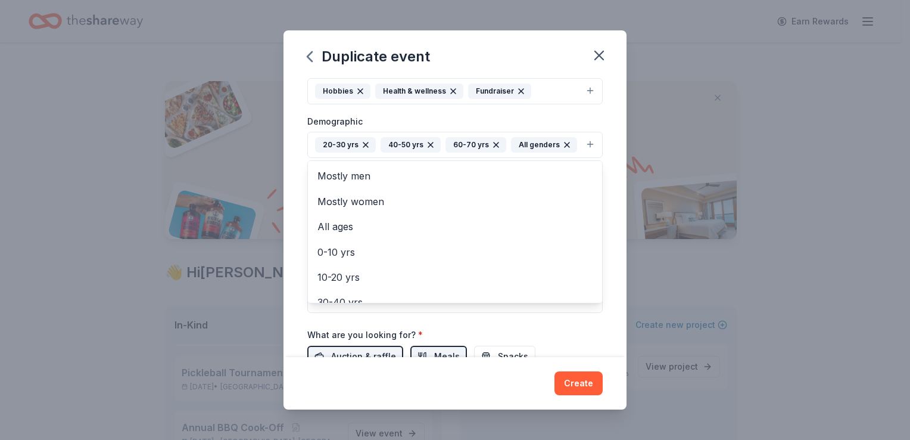
click at [603, 148] on div "Event name * Pickleball Camp 15 /100 Event website https://texaspva.org/wp-cont…" at bounding box center [455, 217] width 343 height 278
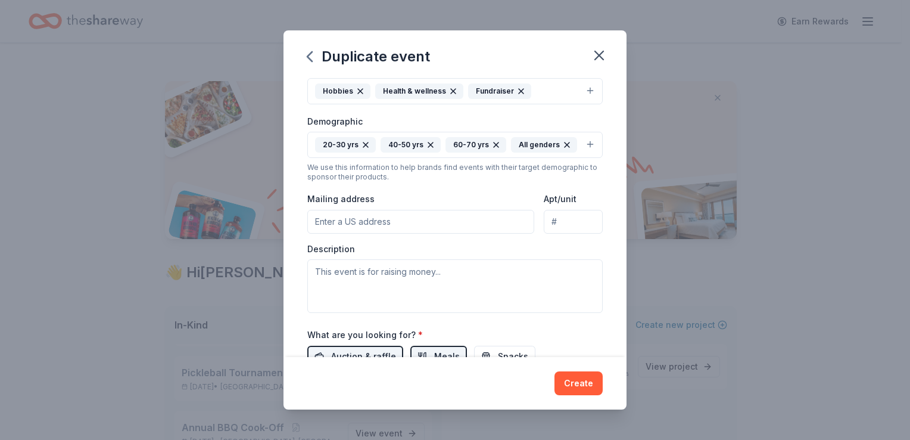
click at [319, 221] on input "Mailing address" at bounding box center [420, 222] width 227 height 24
type input "5237 Ascot Ave"
type input "5237"
drag, startPoint x: 567, startPoint y: 223, endPoint x: 507, endPoint y: 221, distance: 60.2
click at [507, 221] on div "Mailing address 5237 Ascot Ave Apt/unit 5237" at bounding box center [455, 212] width 296 height 42
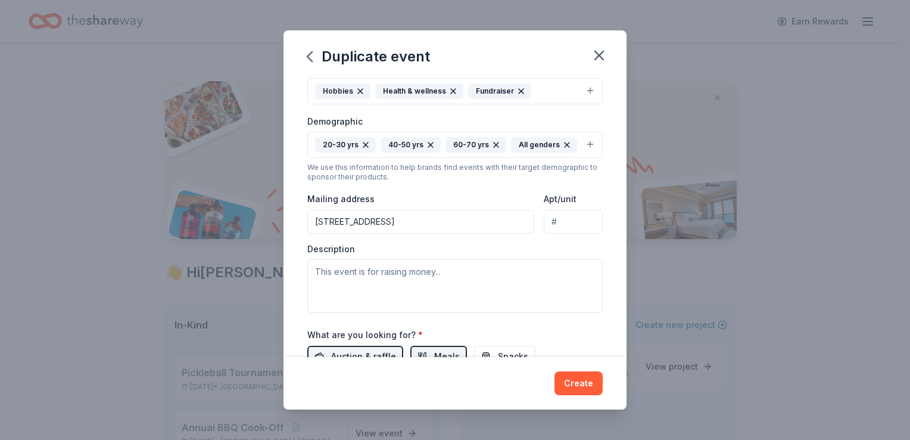
click at [384, 219] on input "5237 Ascot Ave" at bounding box center [420, 222] width 227 height 24
type input "5237 Ascot Avenue, Spring Branch, TX, 78070"
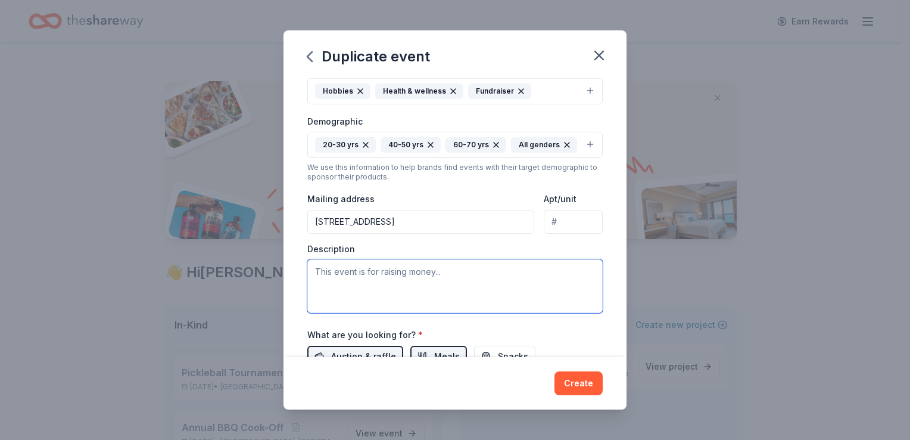
click at [319, 270] on textarea at bounding box center [455, 286] width 296 height 54
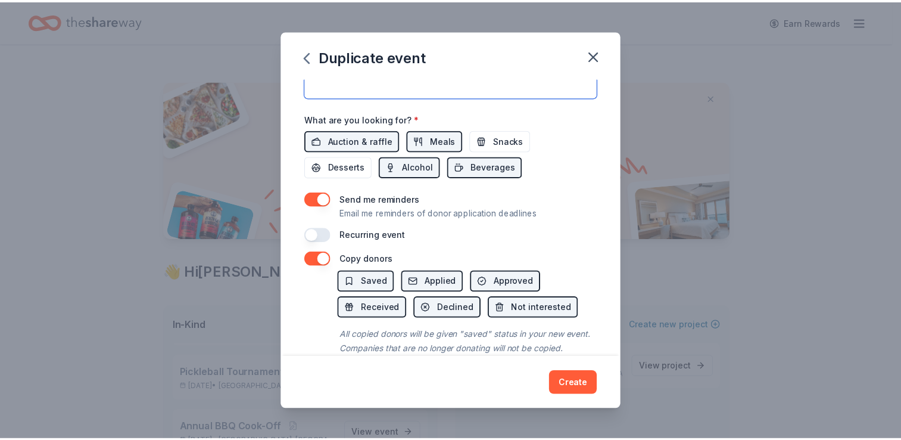
scroll to position [424, 0]
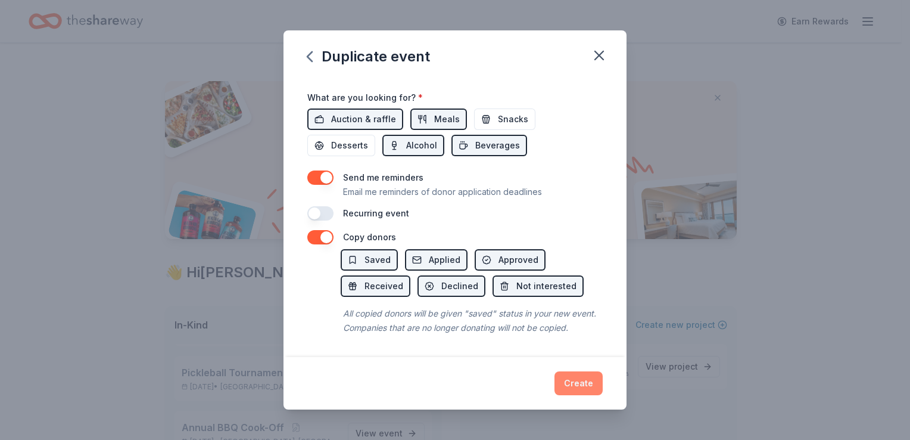
type textarea "This is a pickleball camp where we will teach pickleball to disabled veterans a…"
click at [579, 380] on button "Create" at bounding box center [579, 383] width 48 height 24
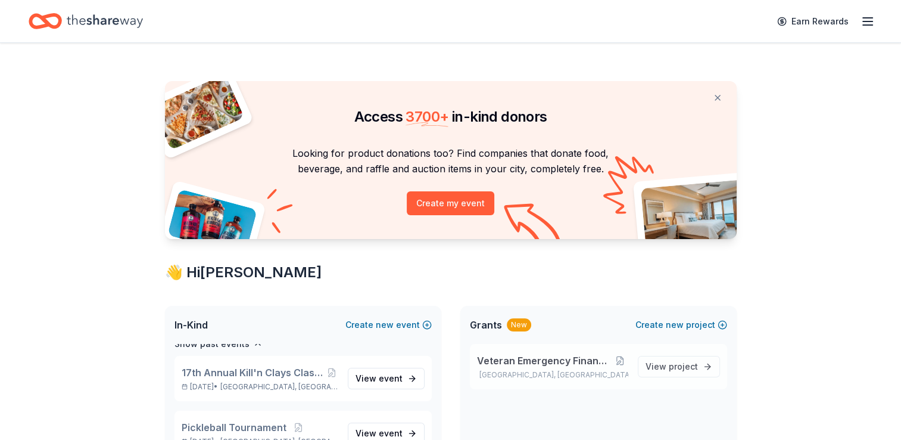
scroll to position [172, 0]
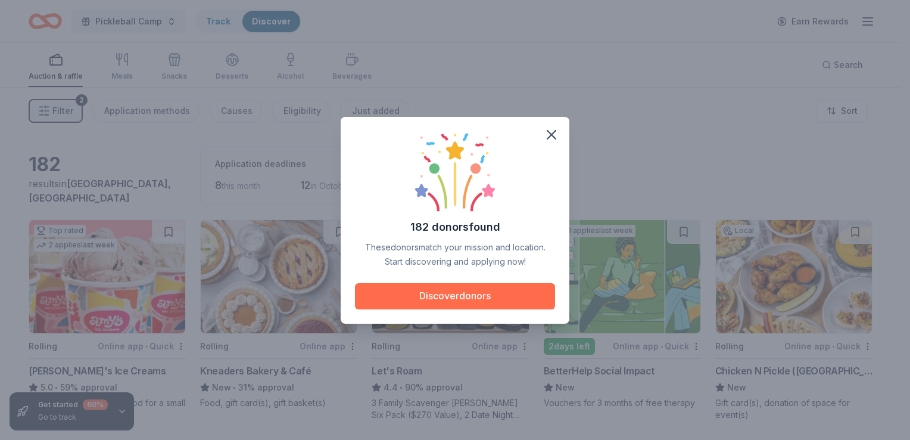
click at [449, 287] on button "Discover donors" at bounding box center [455, 296] width 200 height 26
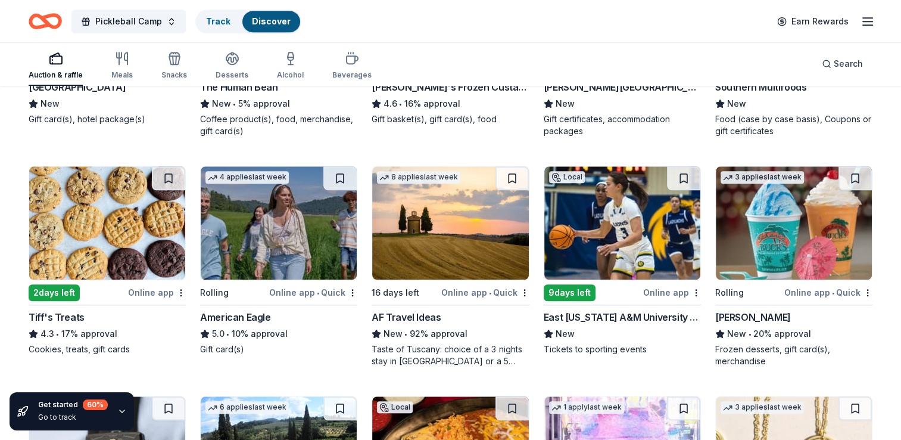
scroll to position [1251, 0]
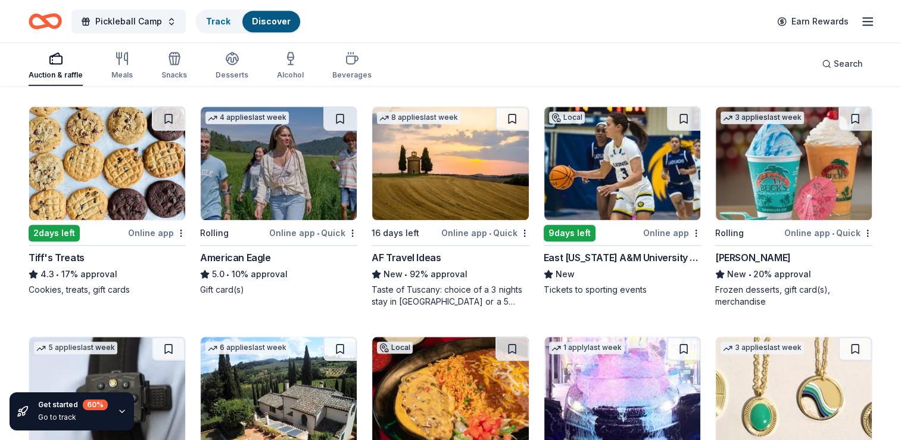
click at [98, 156] on img at bounding box center [107, 163] width 156 height 113
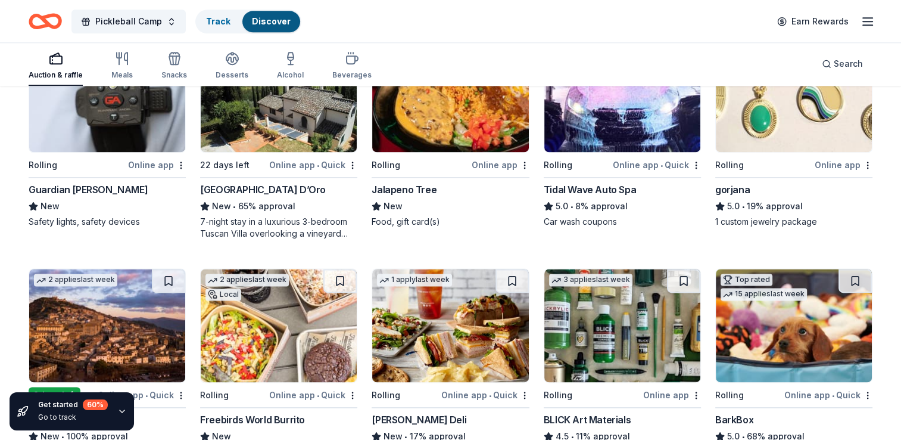
scroll to position [1609, 0]
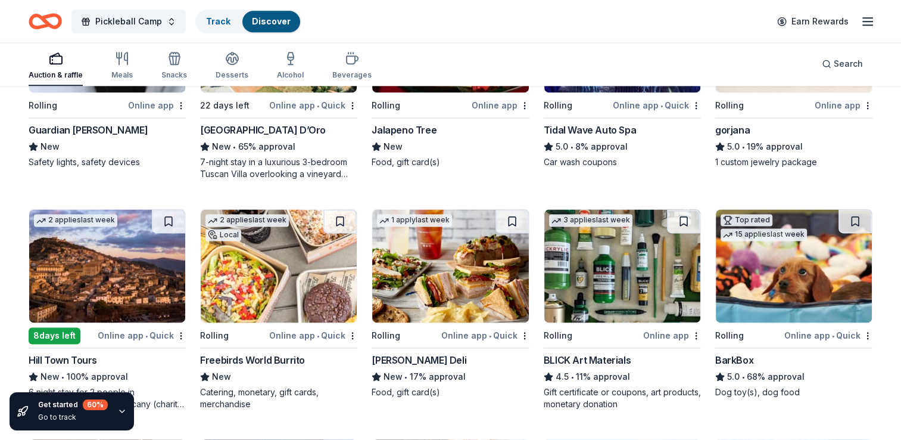
click at [791, 270] on img at bounding box center [794, 265] width 156 height 113
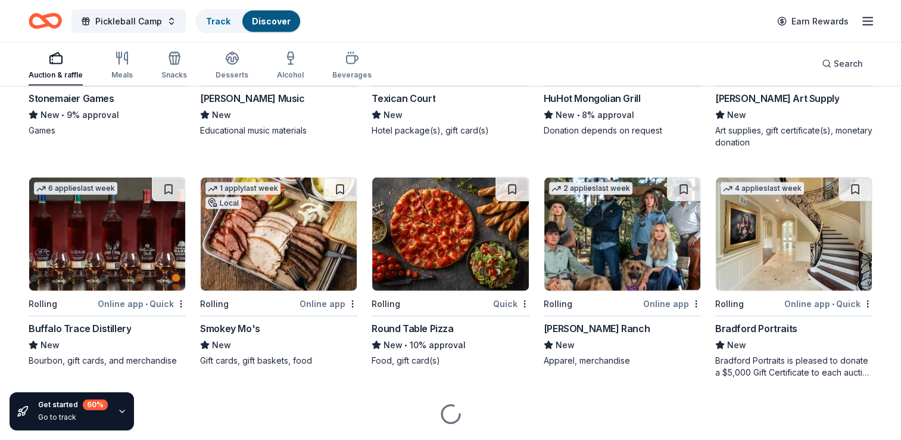
scroll to position [2562, 0]
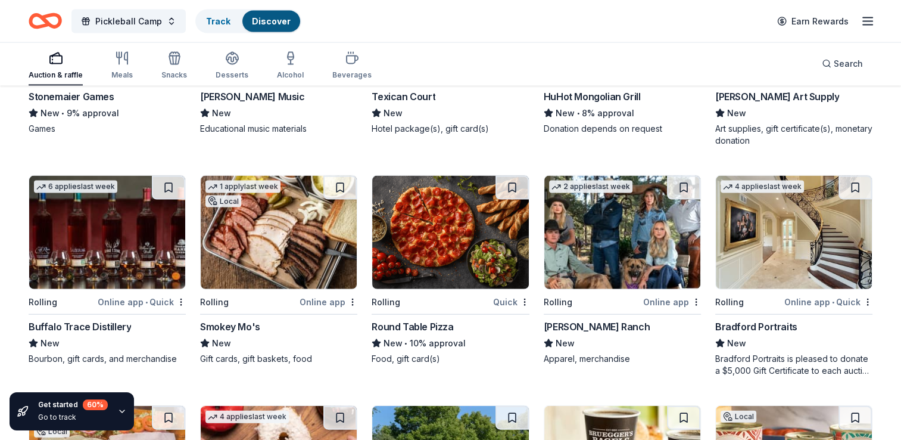
click at [778, 328] on div "Bradford Portraits" at bounding box center [757, 326] width 82 height 14
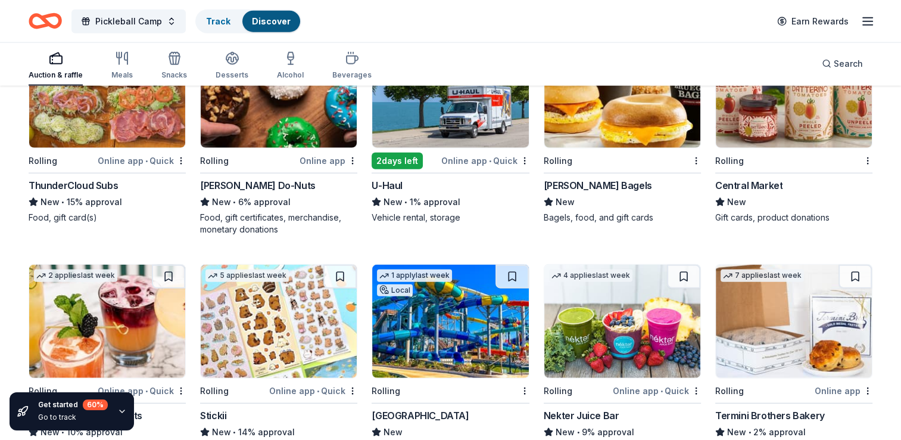
scroll to position [2860, 0]
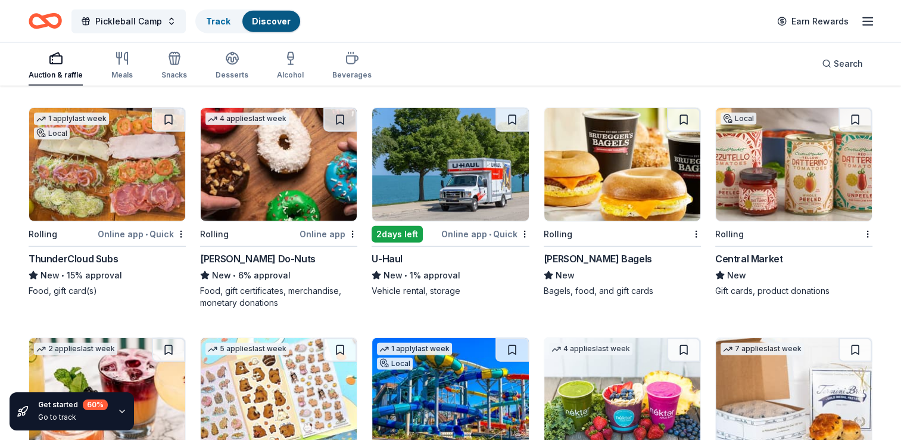
click at [789, 166] on img at bounding box center [794, 164] width 156 height 113
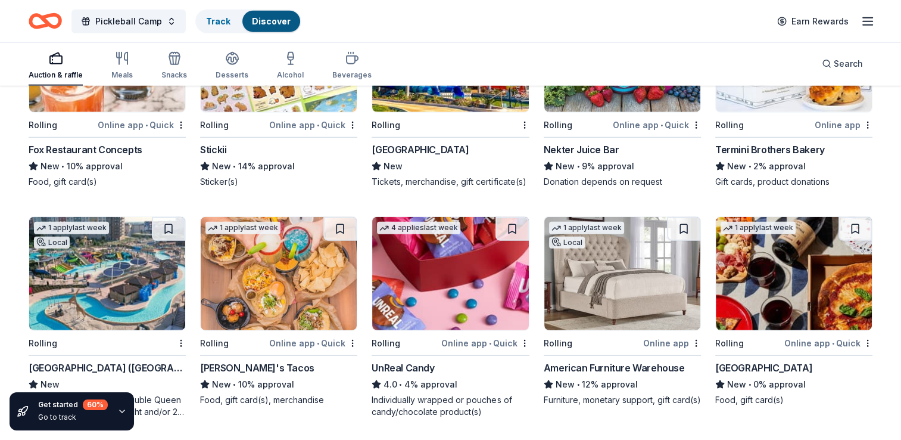
scroll to position [3217, 0]
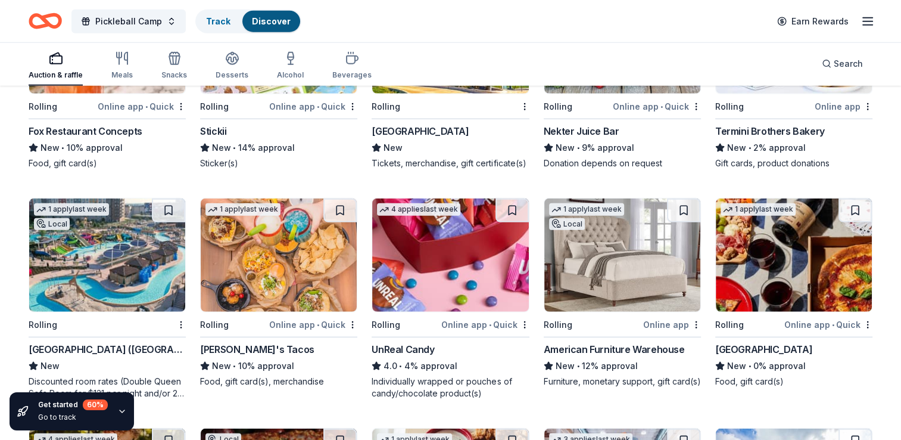
click at [107, 250] on img at bounding box center [107, 254] width 156 height 113
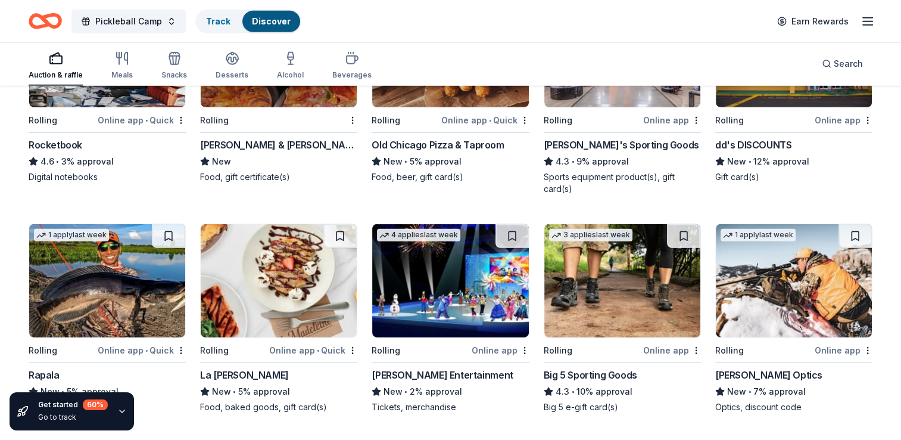
scroll to position [3678, 0]
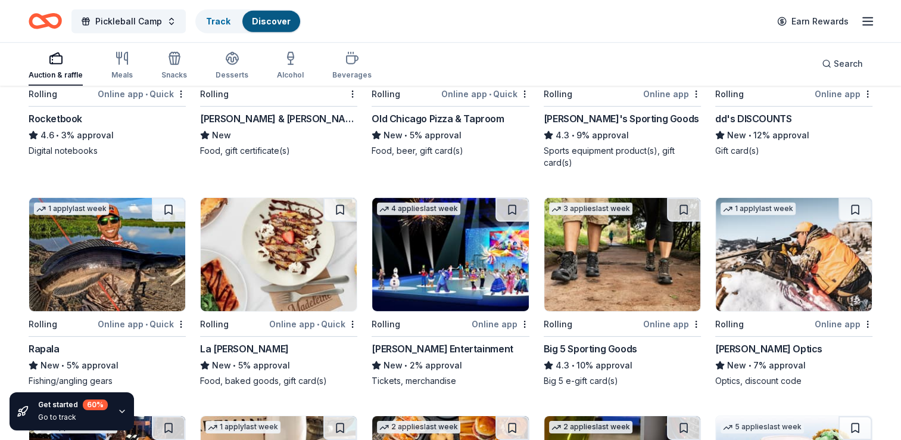
click at [789, 249] on img at bounding box center [794, 254] width 156 height 113
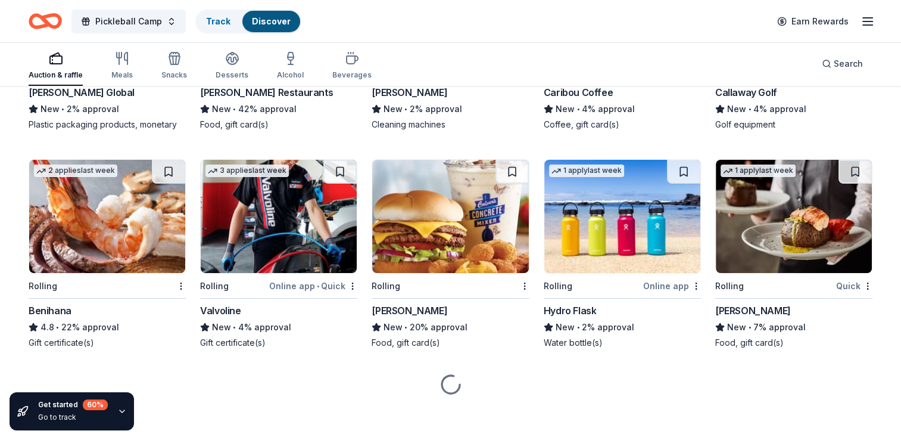
scroll to position [4383, 0]
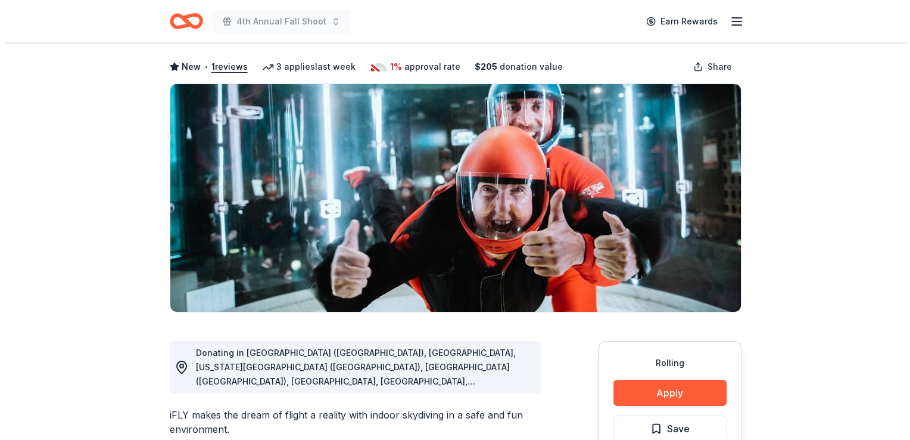
scroll to position [119, 0]
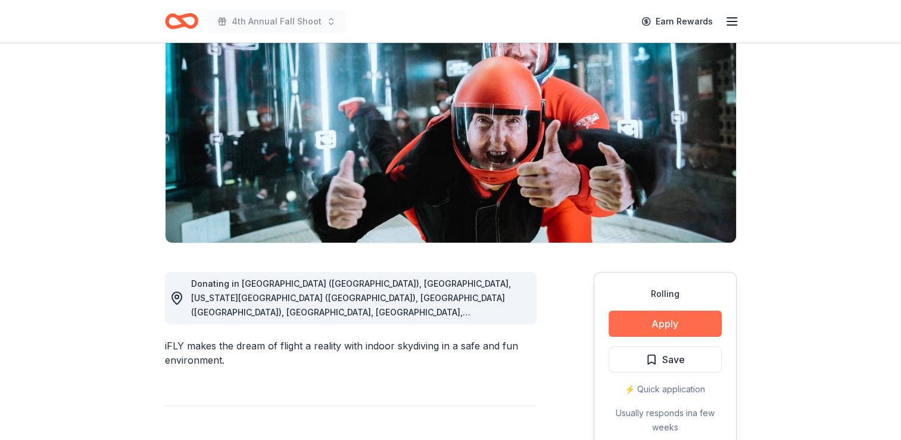
click at [667, 324] on button "Apply" at bounding box center [665, 323] width 113 height 26
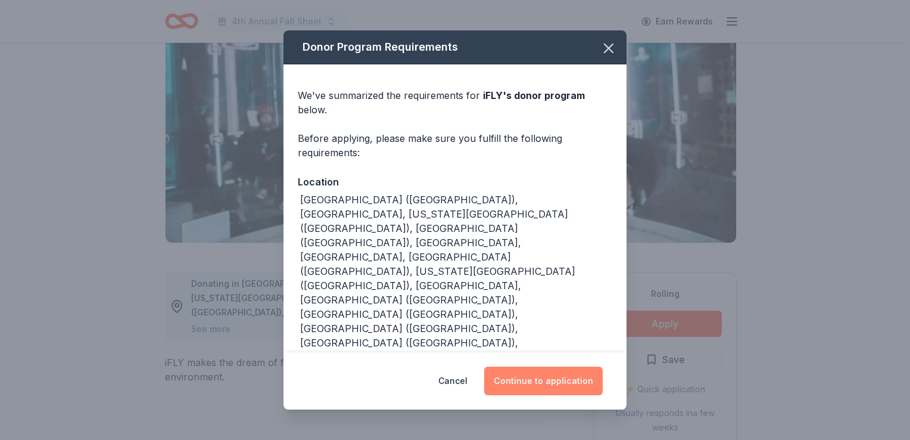
click at [541, 366] on button "Continue to application" at bounding box center [543, 380] width 119 height 29
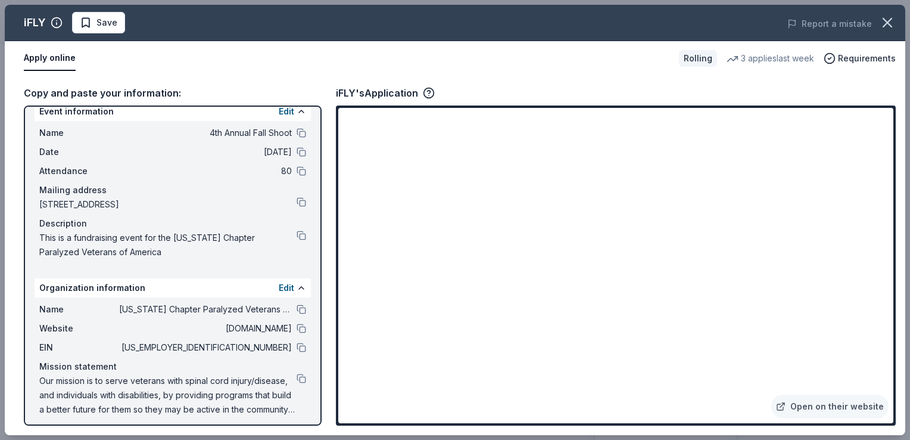
scroll to position [20, 0]
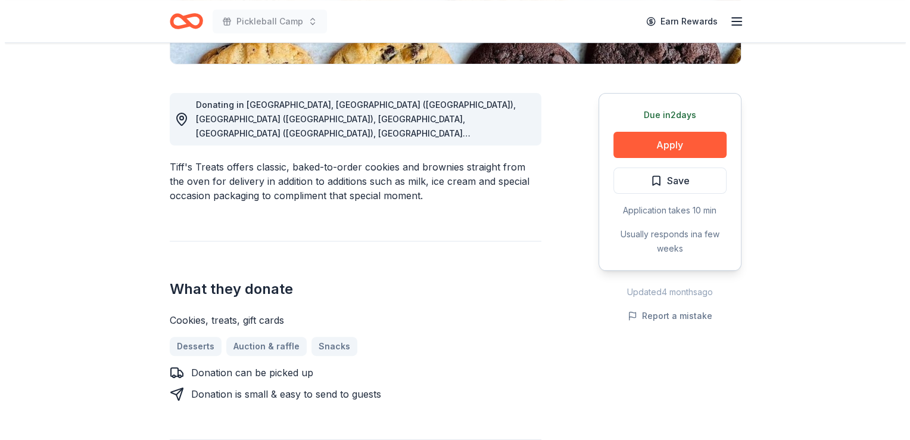
scroll to position [238, 0]
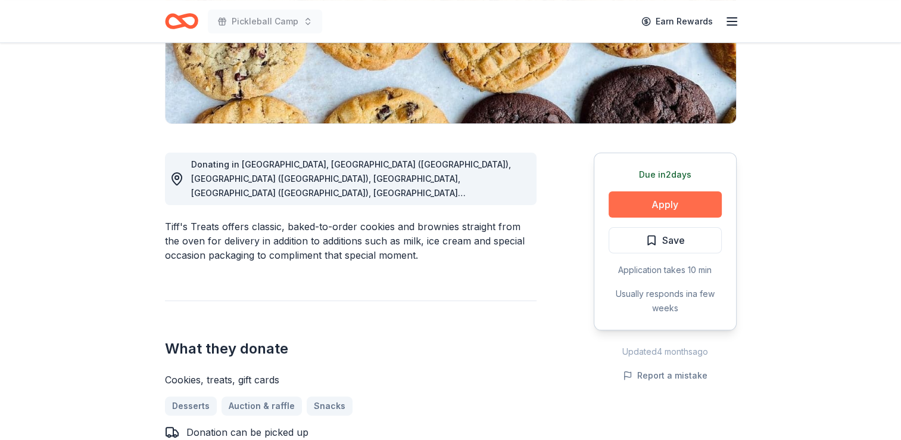
click at [667, 201] on button "Apply" at bounding box center [665, 204] width 113 height 26
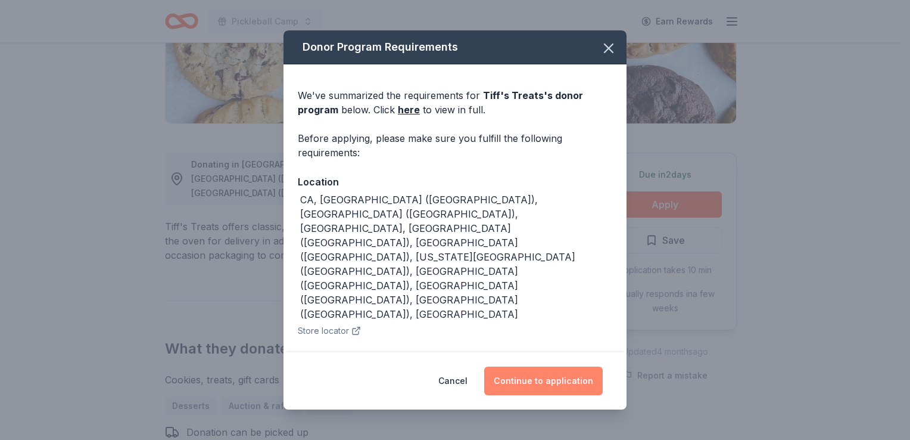
click at [541, 380] on button "Continue to application" at bounding box center [543, 380] width 119 height 29
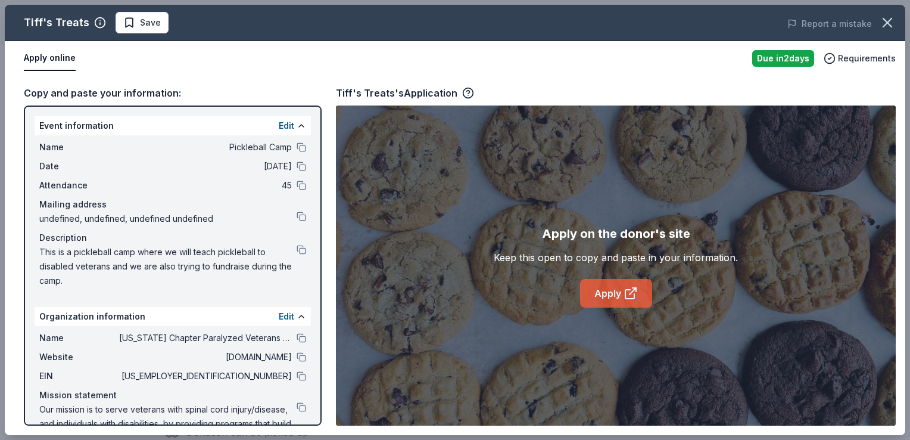
click at [615, 292] on link "Apply" at bounding box center [616, 293] width 72 height 29
click at [606, 287] on link "Apply" at bounding box center [616, 293] width 72 height 29
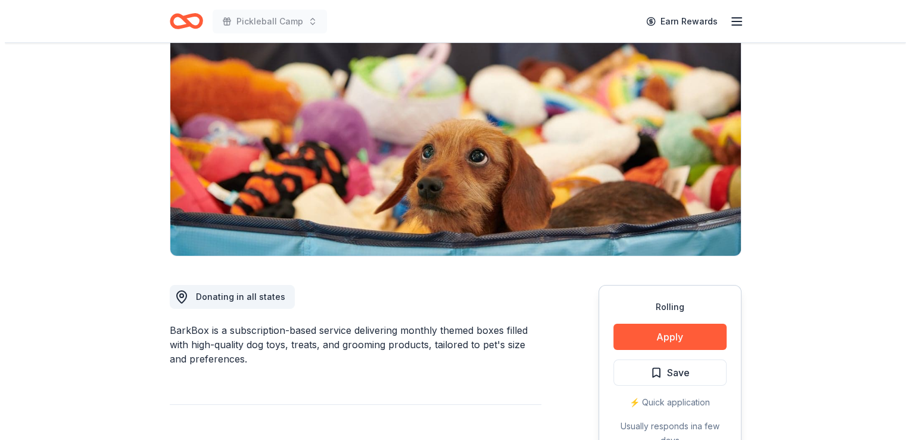
scroll to position [179, 0]
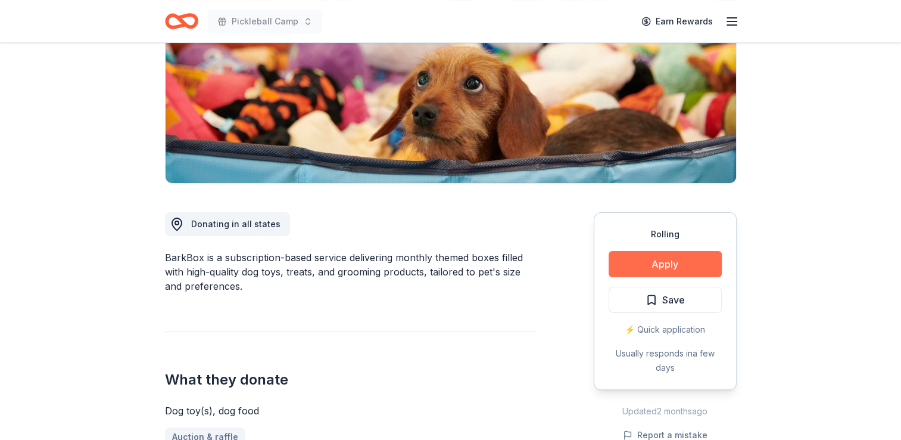
click at [660, 261] on button "Apply" at bounding box center [665, 264] width 113 height 26
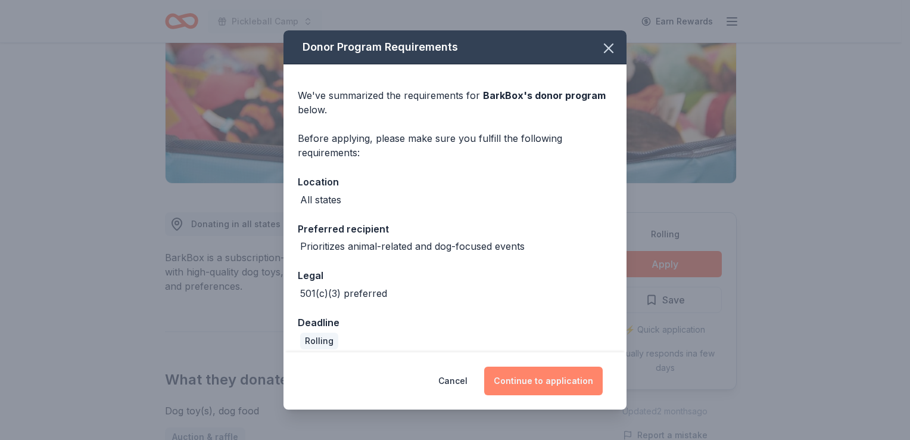
click at [548, 387] on button "Continue to application" at bounding box center [543, 380] width 119 height 29
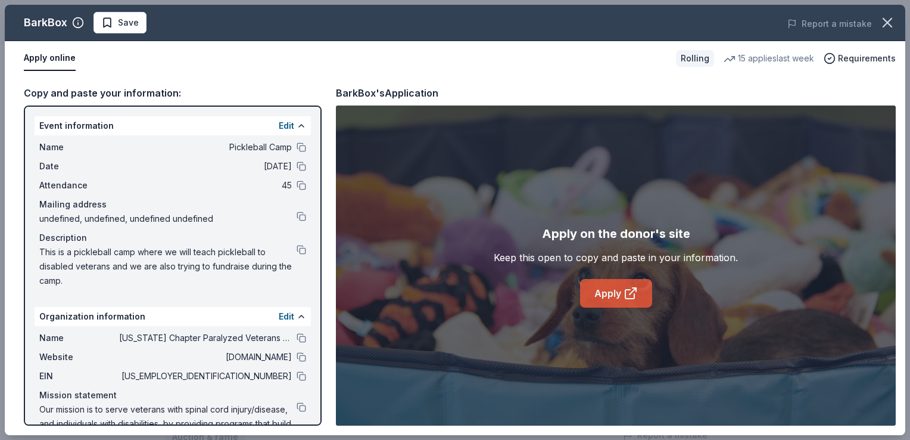
click at [610, 294] on link "Apply" at bounding box center [616, 293] width 72 height 29
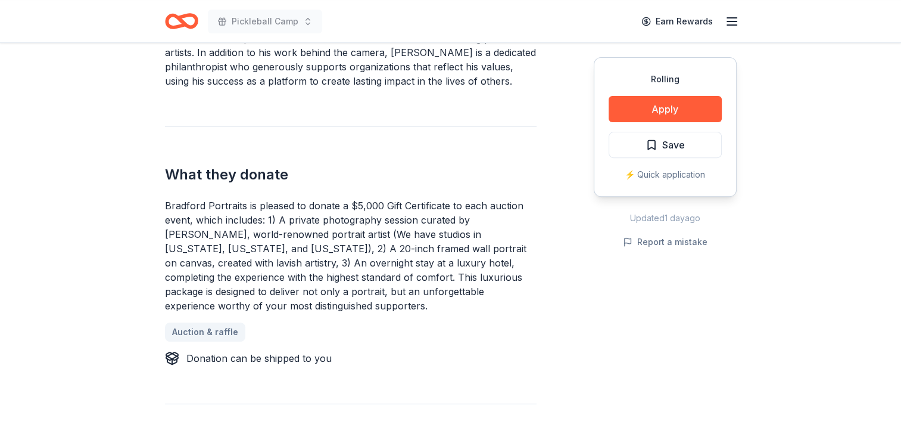
scroll to position [417, 0]
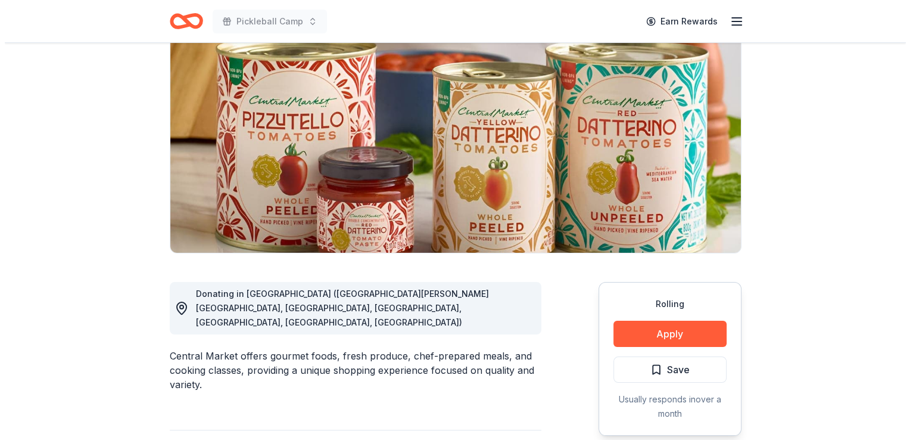
scroll to position [179, 0]
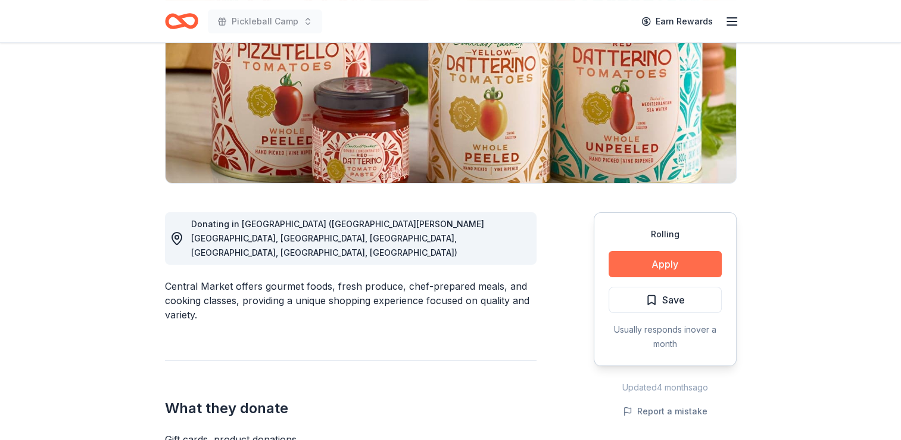
click at [671, 262] on button "Apply" at bounding box center [665, 264] width 113 height 26
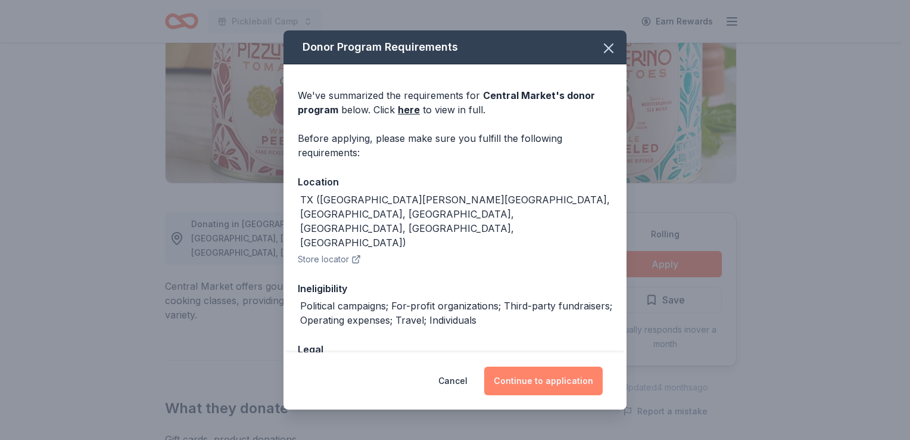
click at [542, 381] on button "Continue to application" at bounding box center [543, 380] width 119 height 29
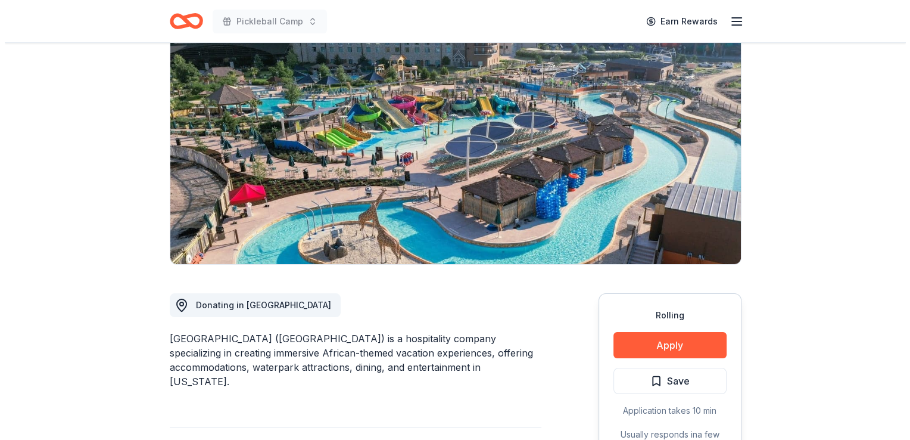
scroll to position [119, 0]
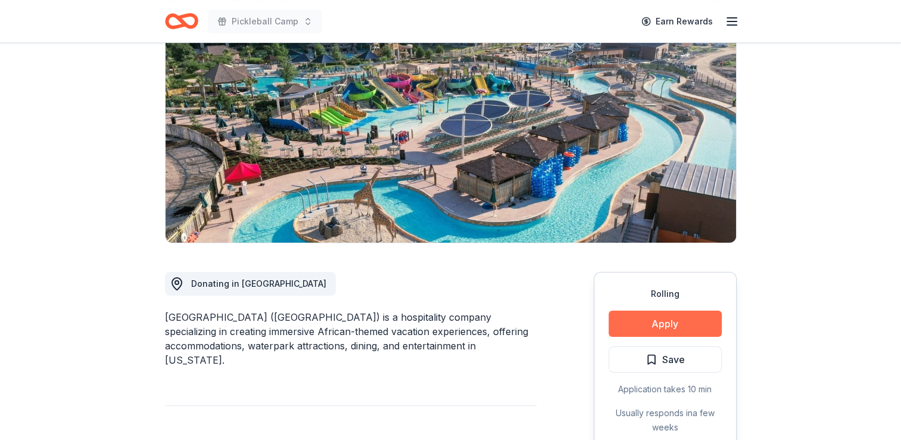
click at [666, 318] on button "Apply" at bounding box center [665, 323] width 113 height 26
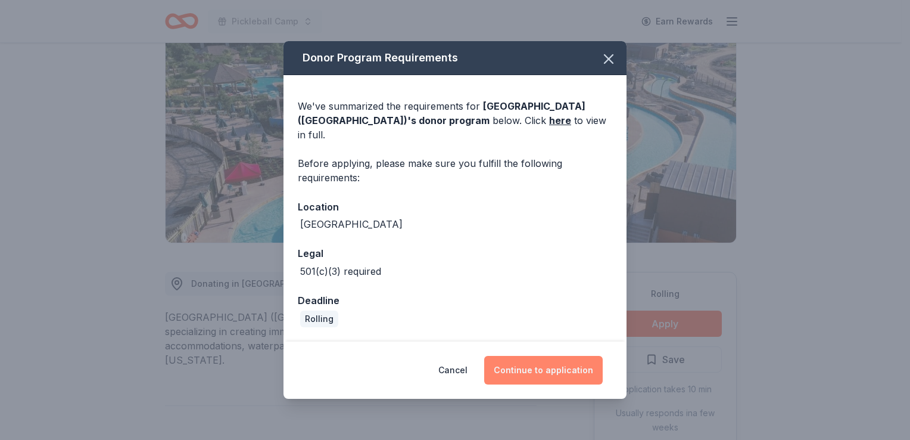
click at [556, 358] on button "Continue to application" at bounding box center [543, 370] width 119 height 29
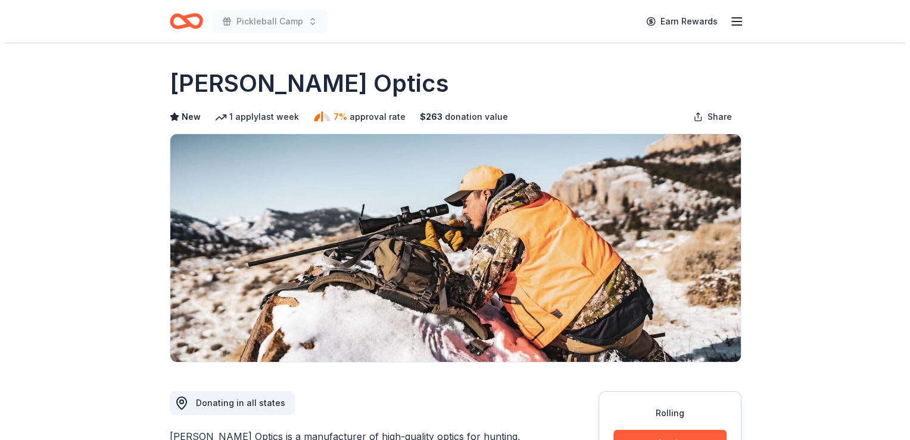
scroll to position [60, 0]
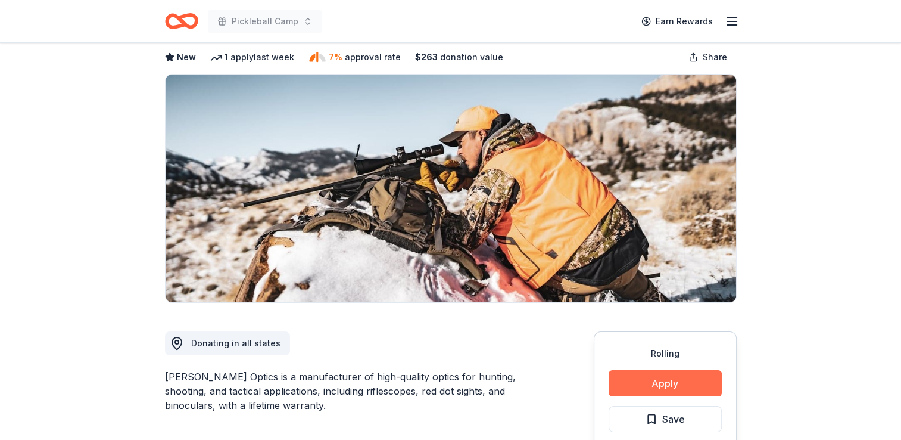
click at [664, 384] on button "Apply" at bounding box center [665, 383] width 113 height 26
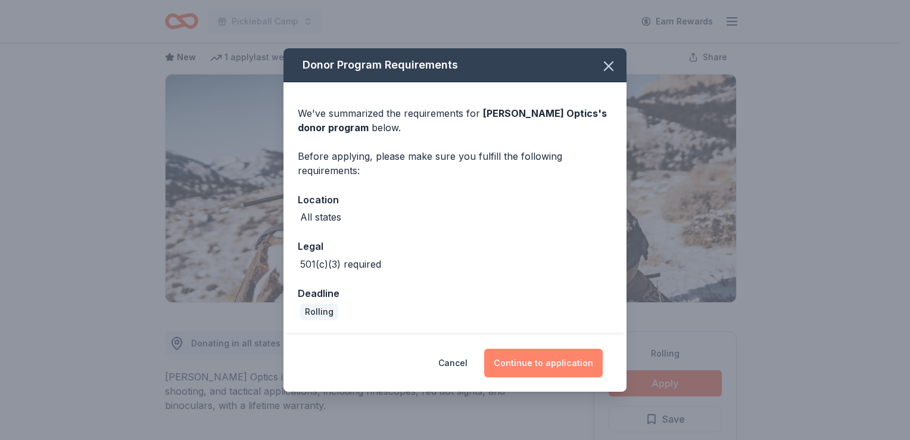
click at [537, 352] on button "Continue to application" at bounding box center [543, 363] width 119 height 29
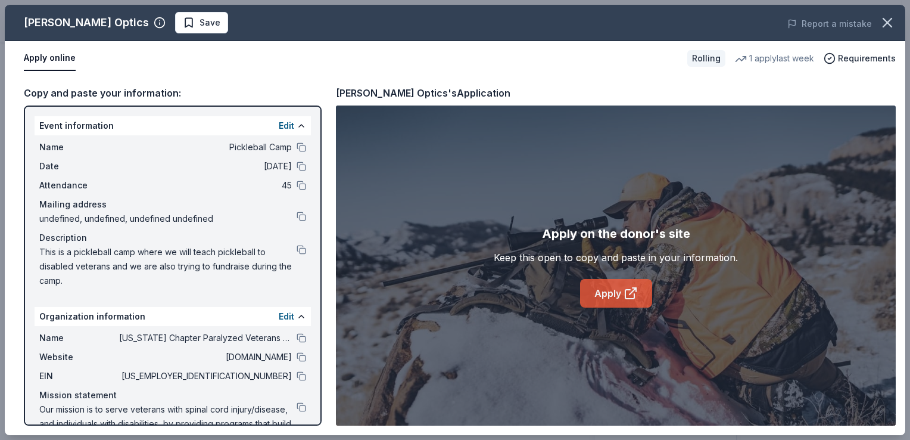
click at [610, 290] on link "Apply" at bounding box center [616, 293] width 72 height 29
